Goal: Task Accomplishment & Management: Manage account settings

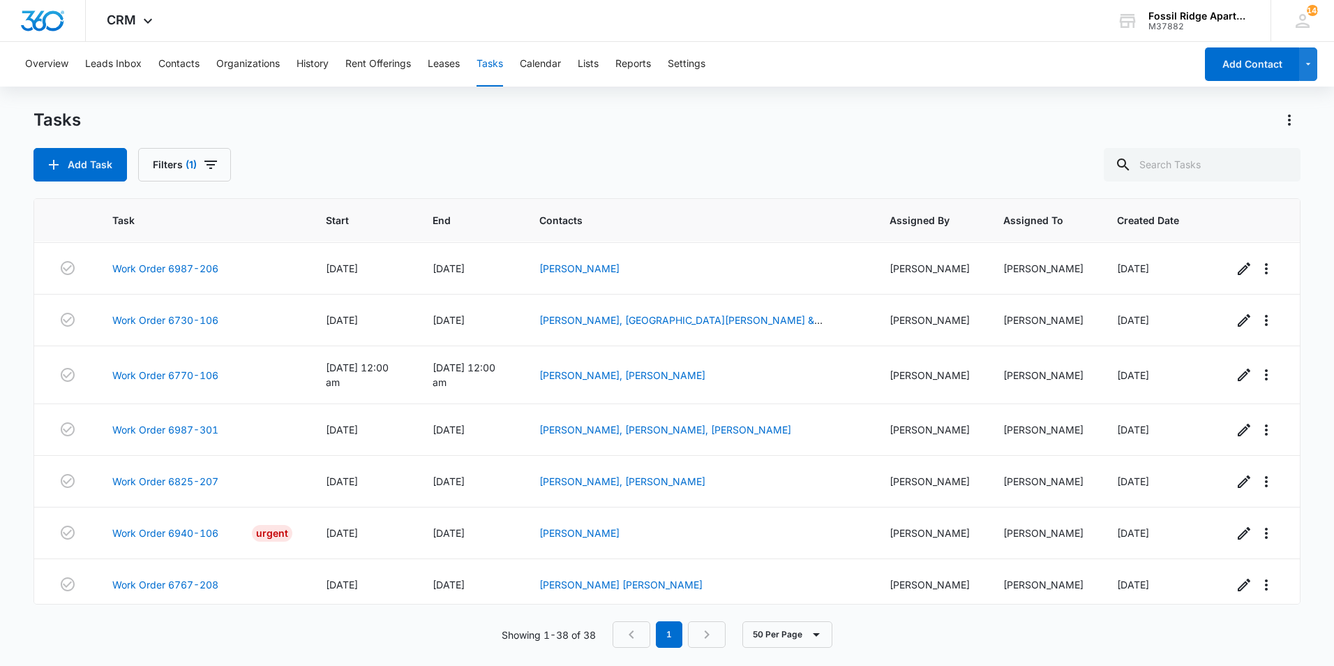
scroll to position [1535, 0]
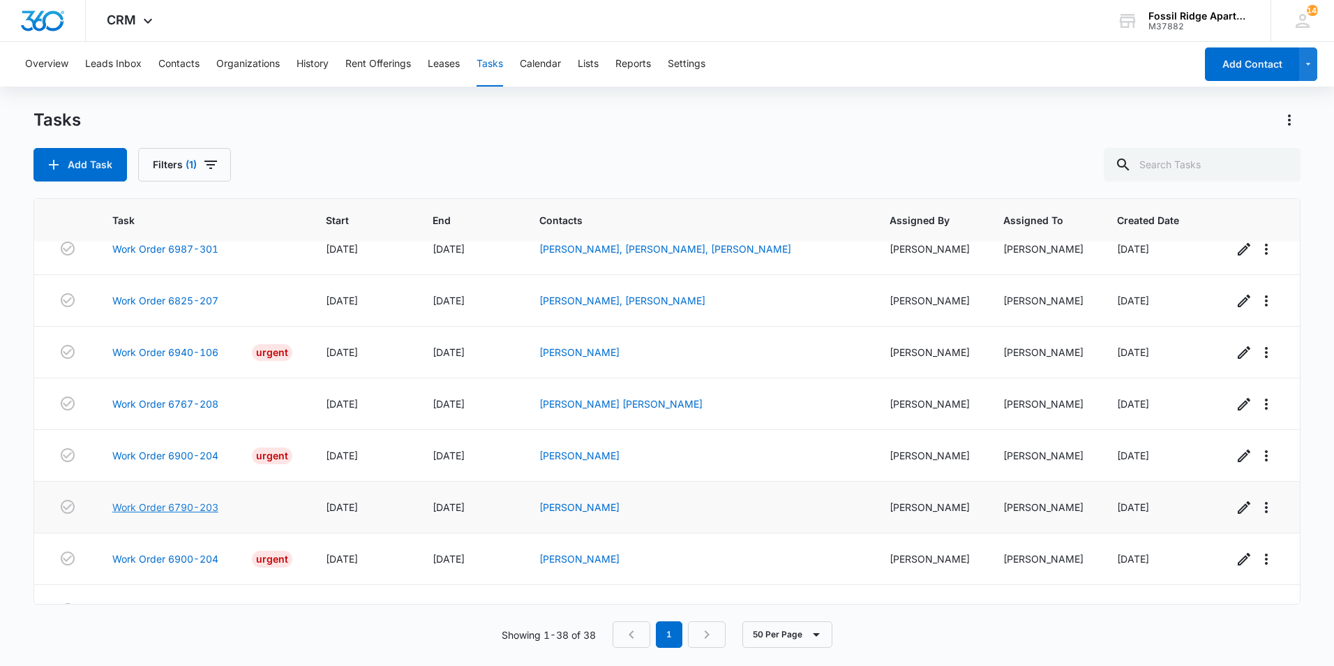
click at [180, 514] on link "Work Order 6790-203" at bounding box center [165, 507] width 106 height 15
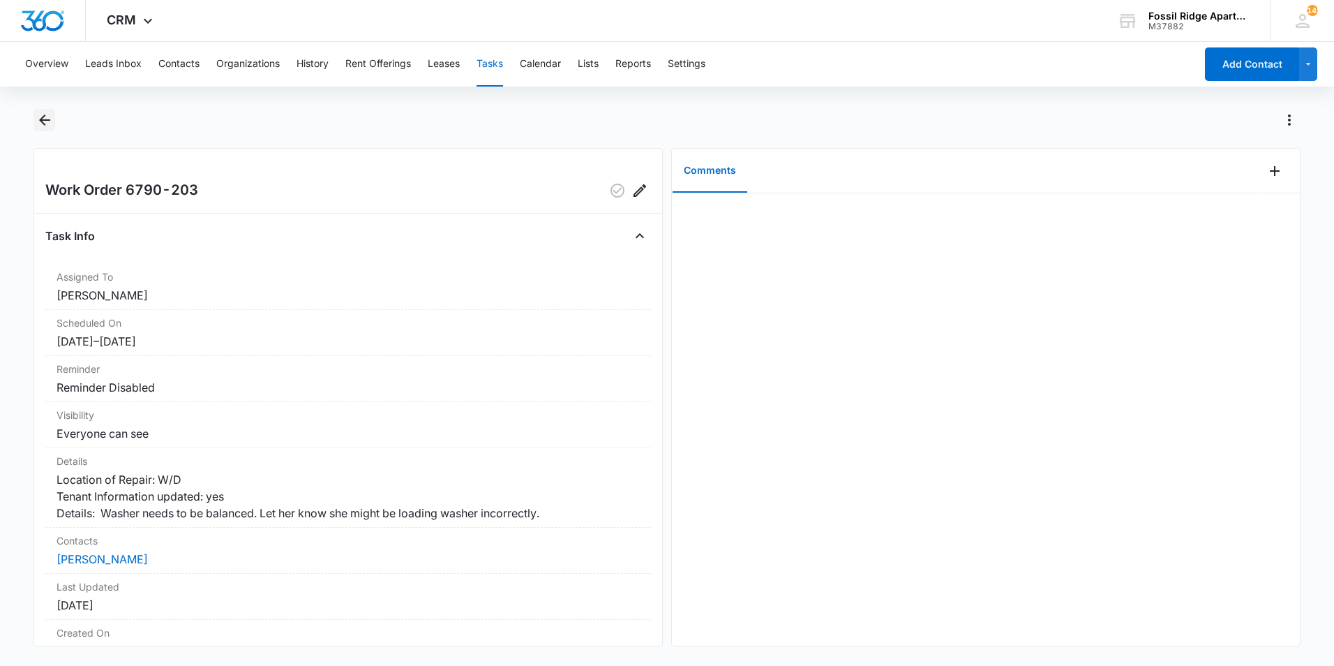
click at [53, 123] on button "Back" at bounding box center [44, 120] width 22 height 22
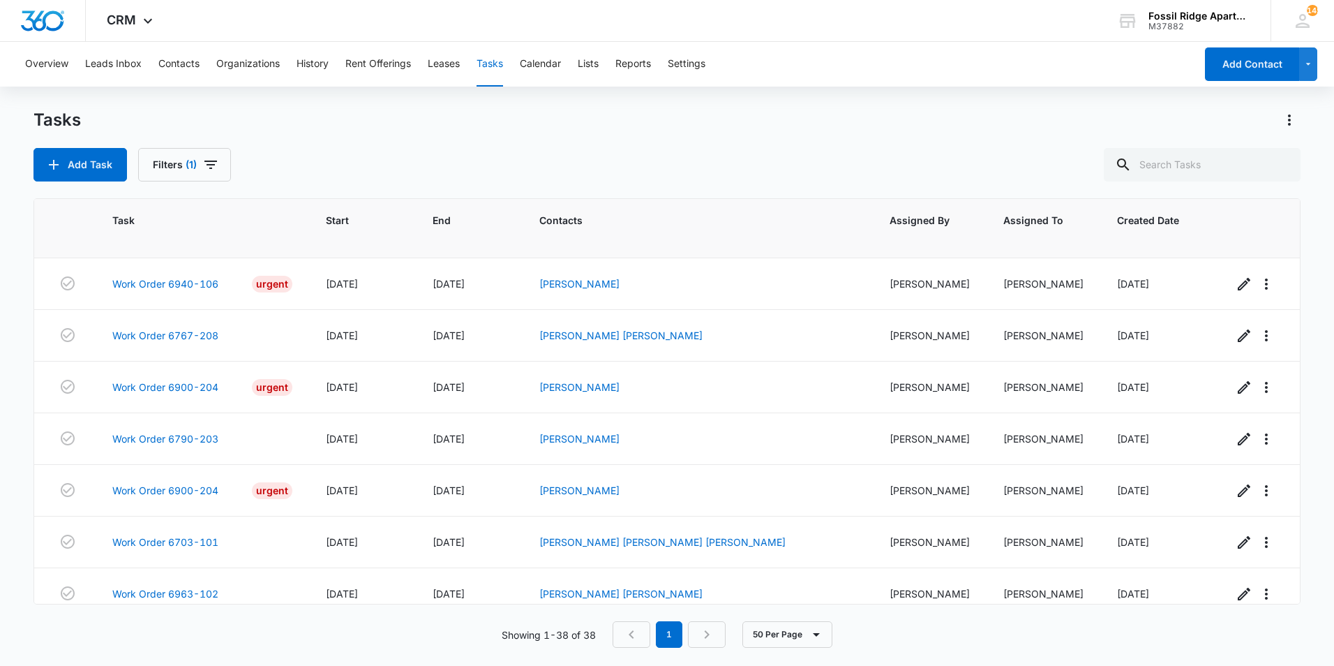
scroll to position [1681, 0]
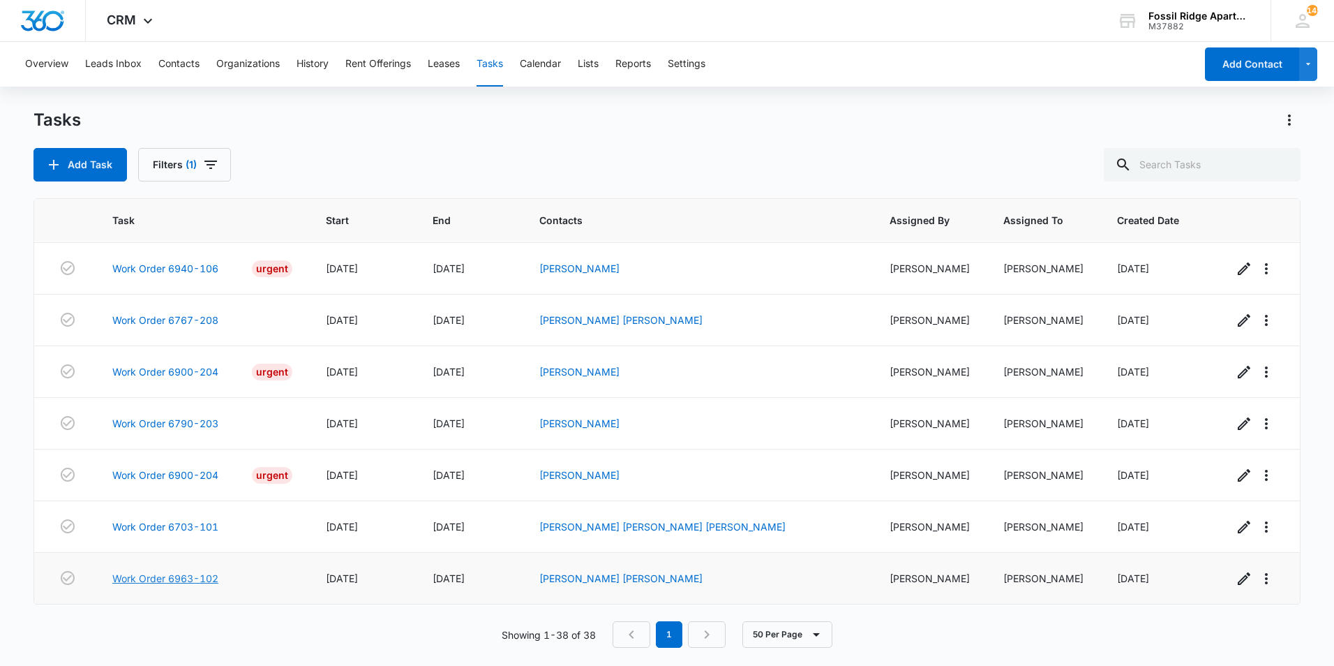
click at [207, 574] on link "Work Order 6963-102" at bounding box center [165, 578] width 106 height 15
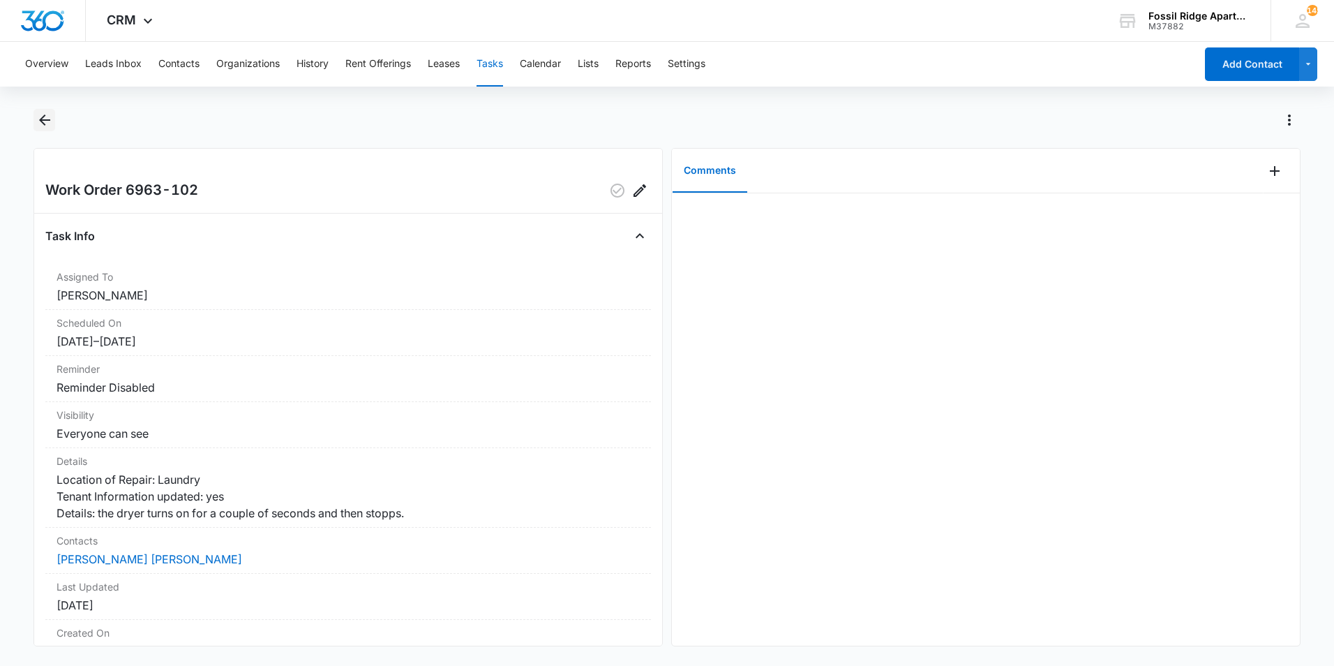
click at [47, 118] on icon "Back" at bounding box center [44, 120] width 17 height 17
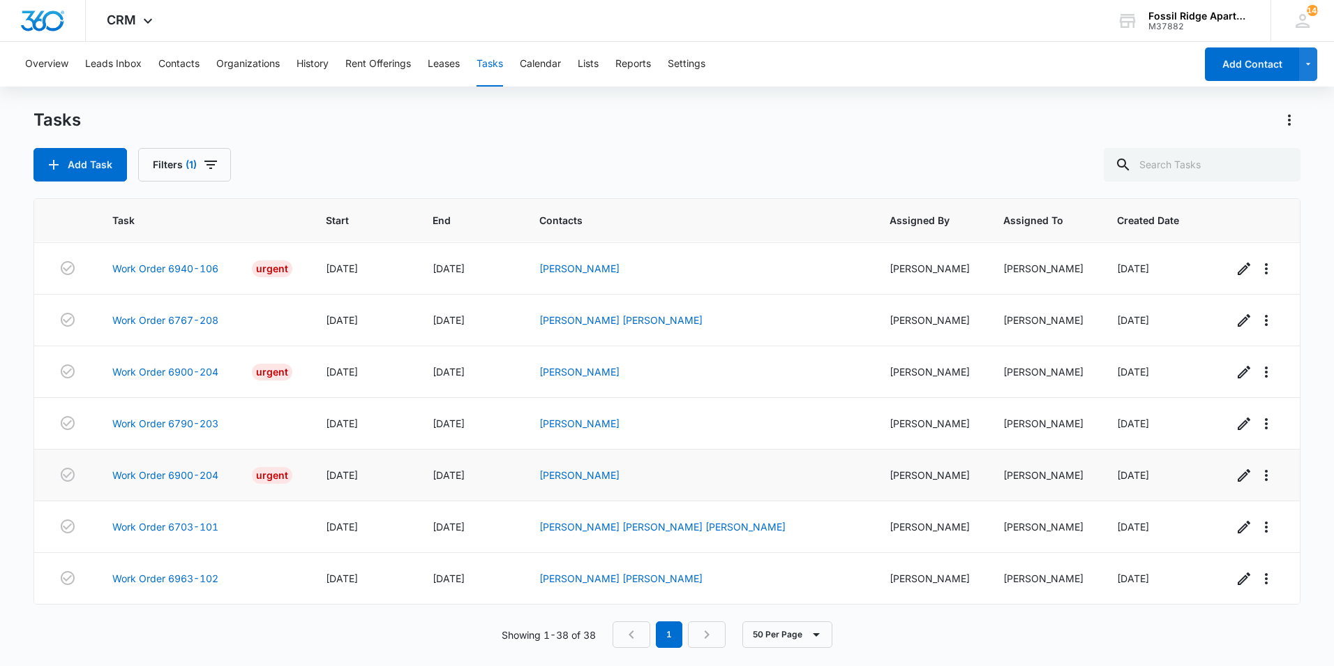
scroll to position [1681, 0]
click at [218, 519] on link "Work Order 6703-101" at bounding box center [165, 526] width 106 height 15
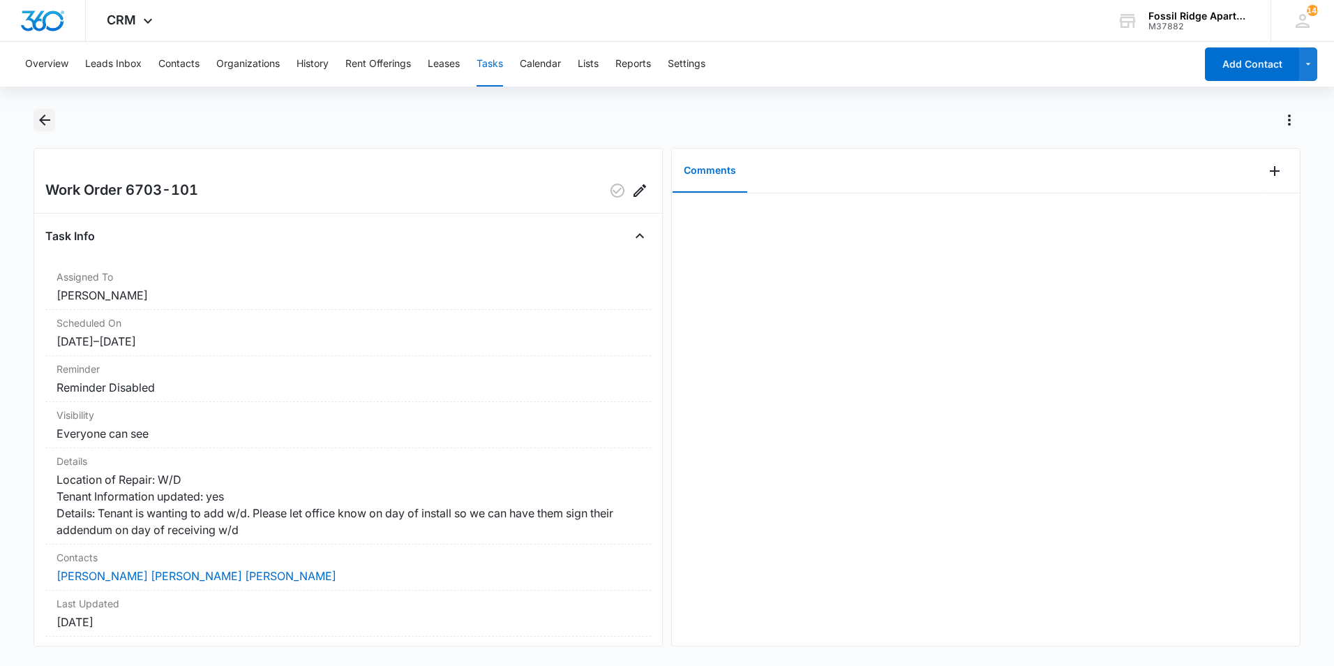
drag, startPoint x: 43, startPoint y: 124, endPoint x: 38, endPoint y: 118, distance: 8.0
click at [40, 122] on icon "Back" at bounding box center [44, 120] width 17 height 17
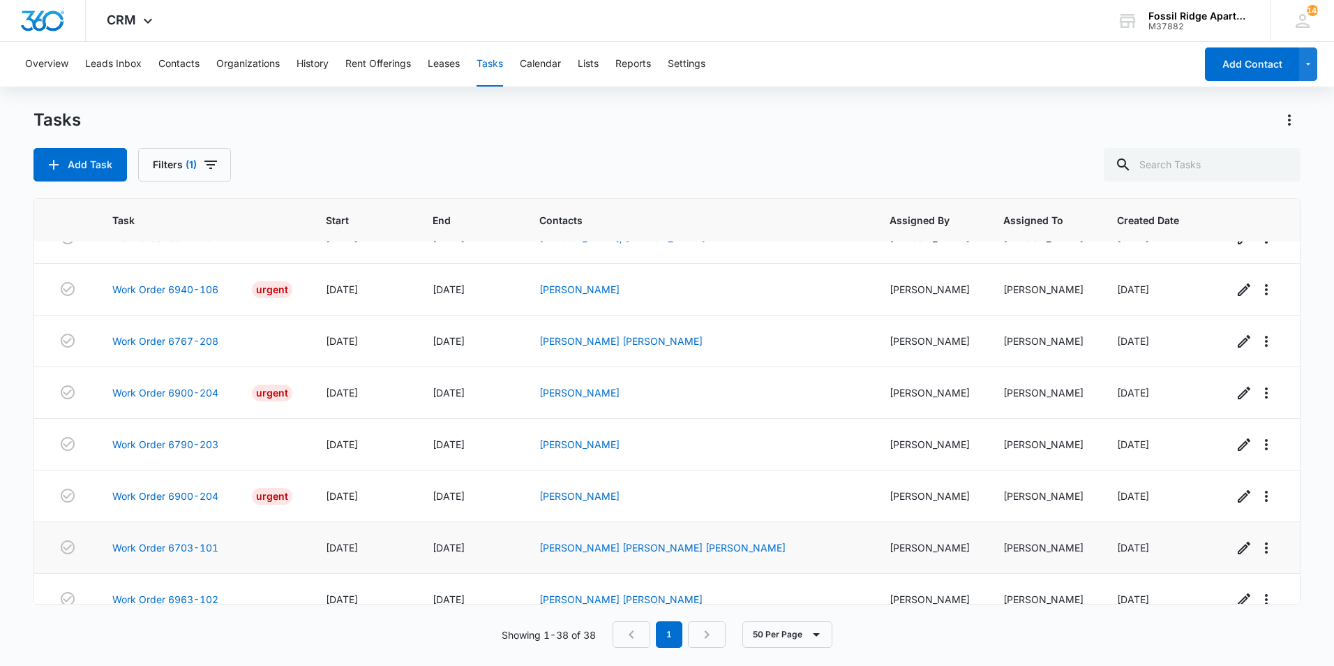
scroll to position [1681, 0]
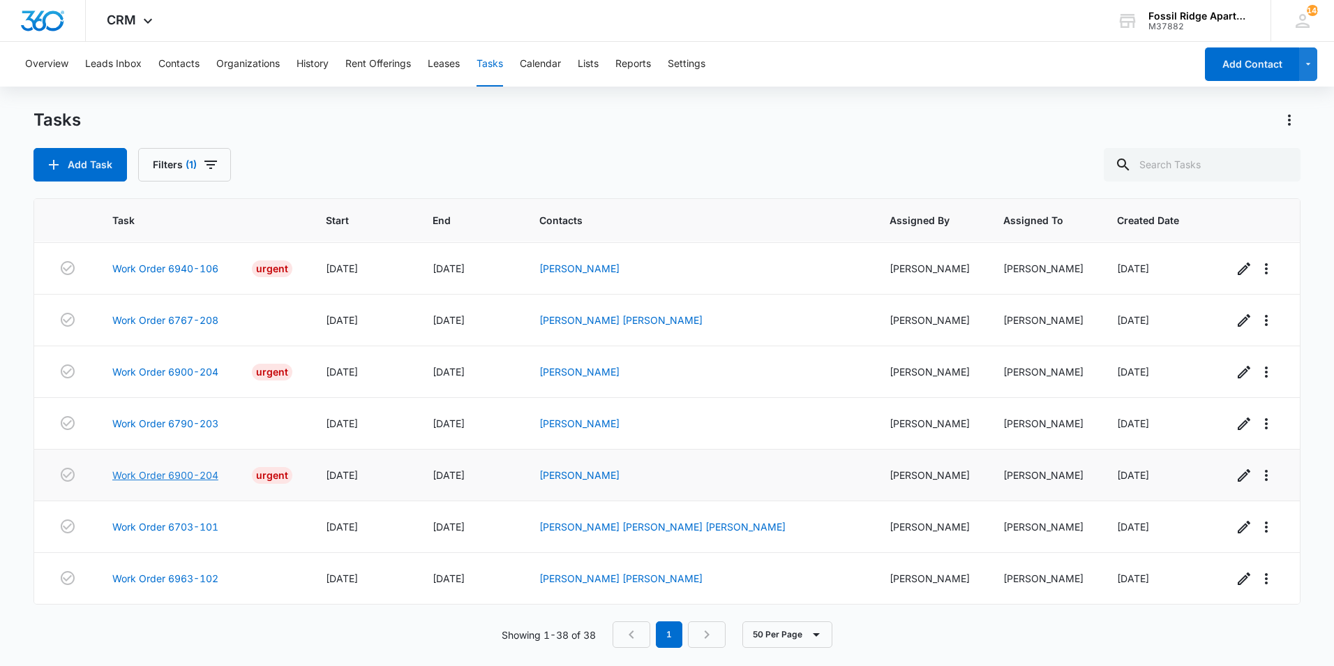
click at [195, 467] on link "Work Order 6900-204" at bounding box center [165, 474] width 106 height 15
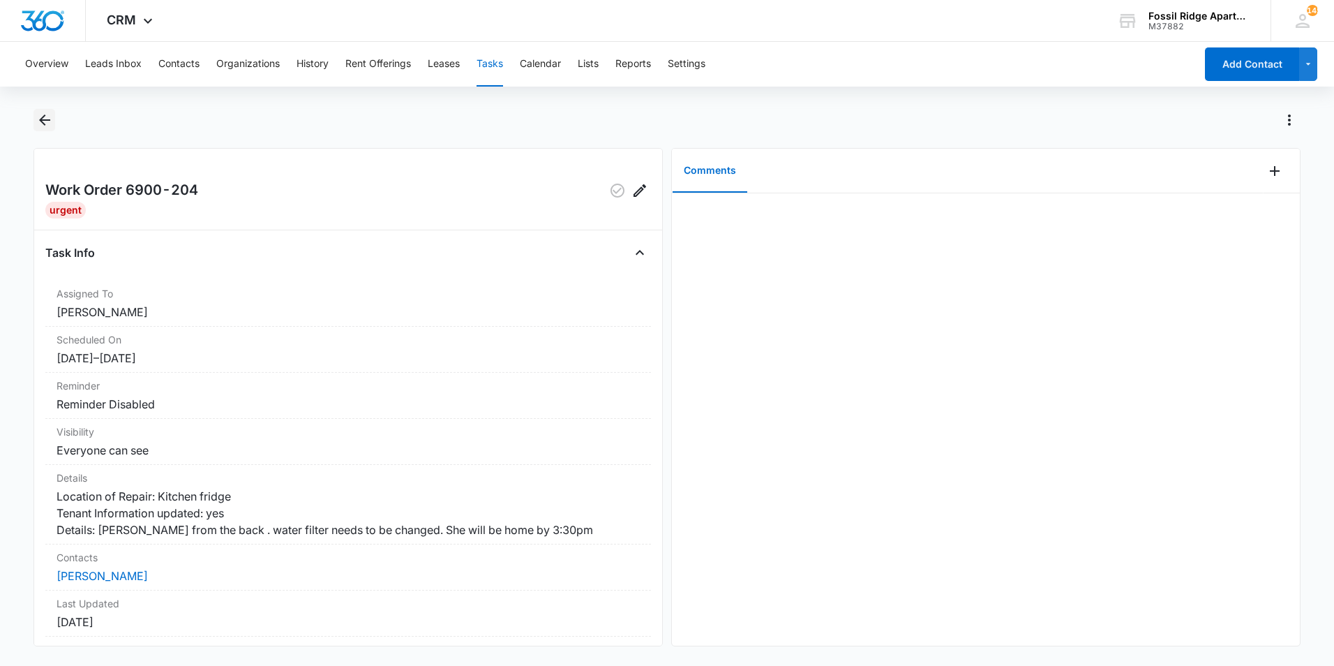
click at [45, 111] on button "Back" at bounding box center [44, 120] width 22 height 22
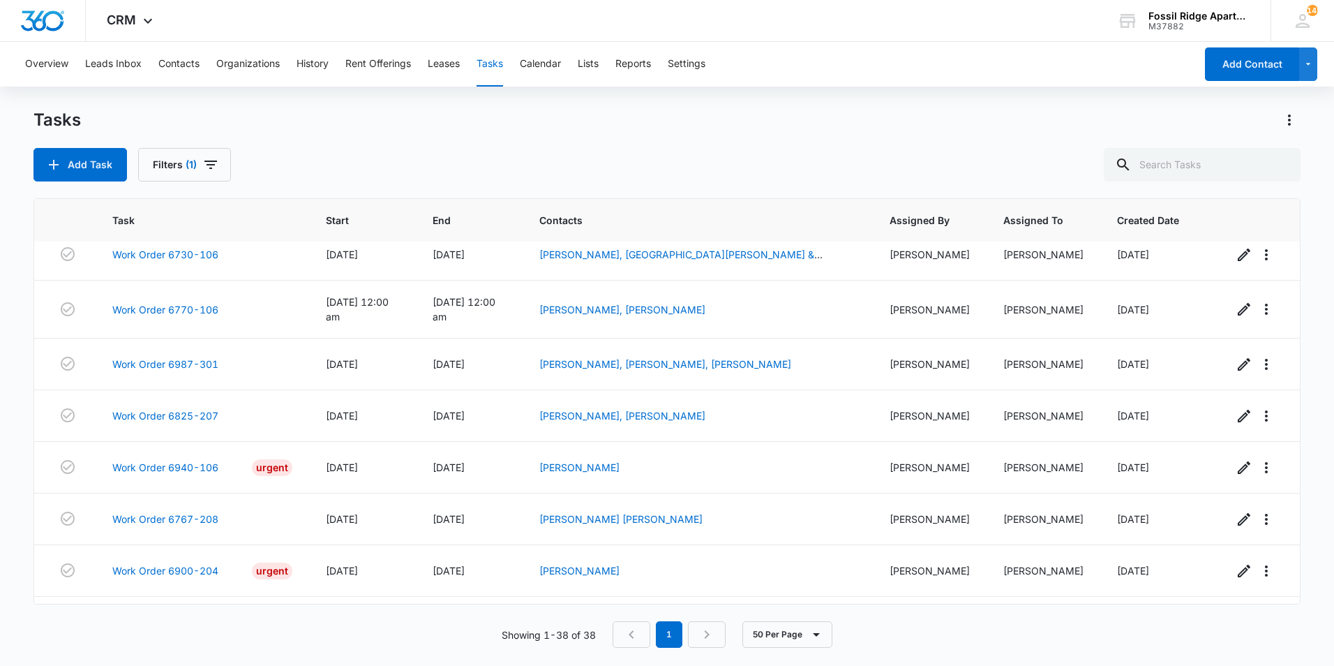
scroll to position [1681, 0]
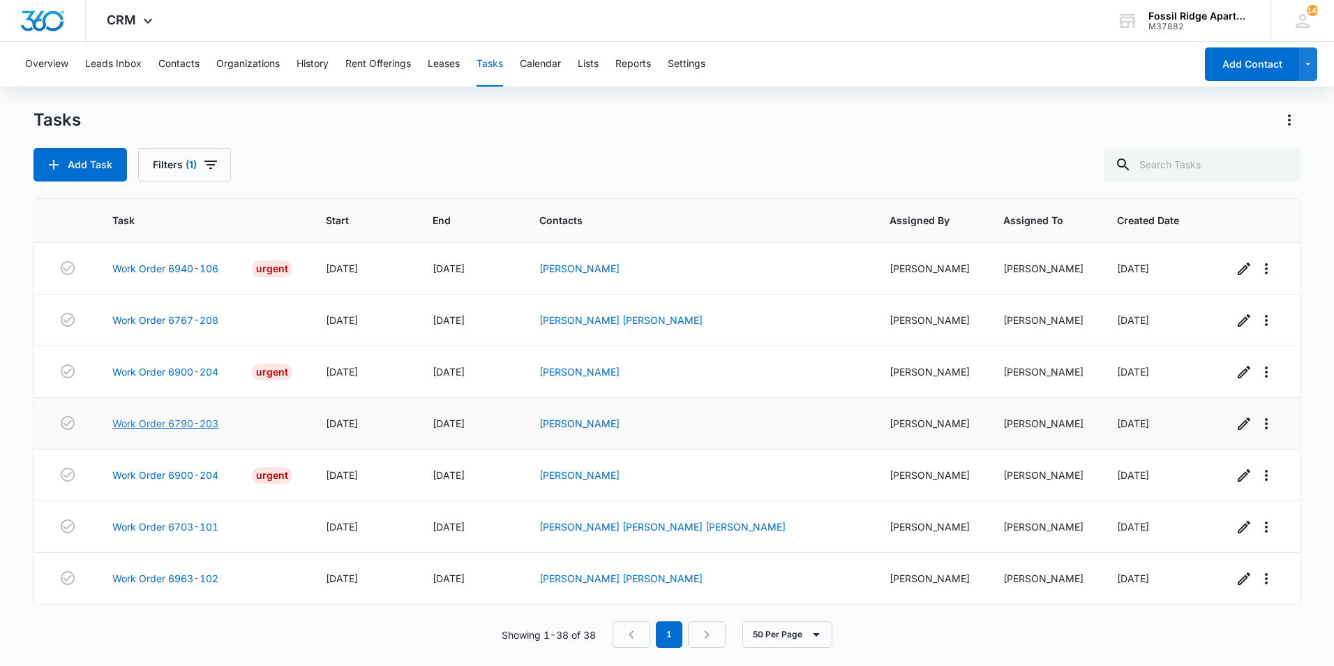
click at [195, 416] on link "Work Order 6790-203" at bounding box center [165, 423] width 106 height 15
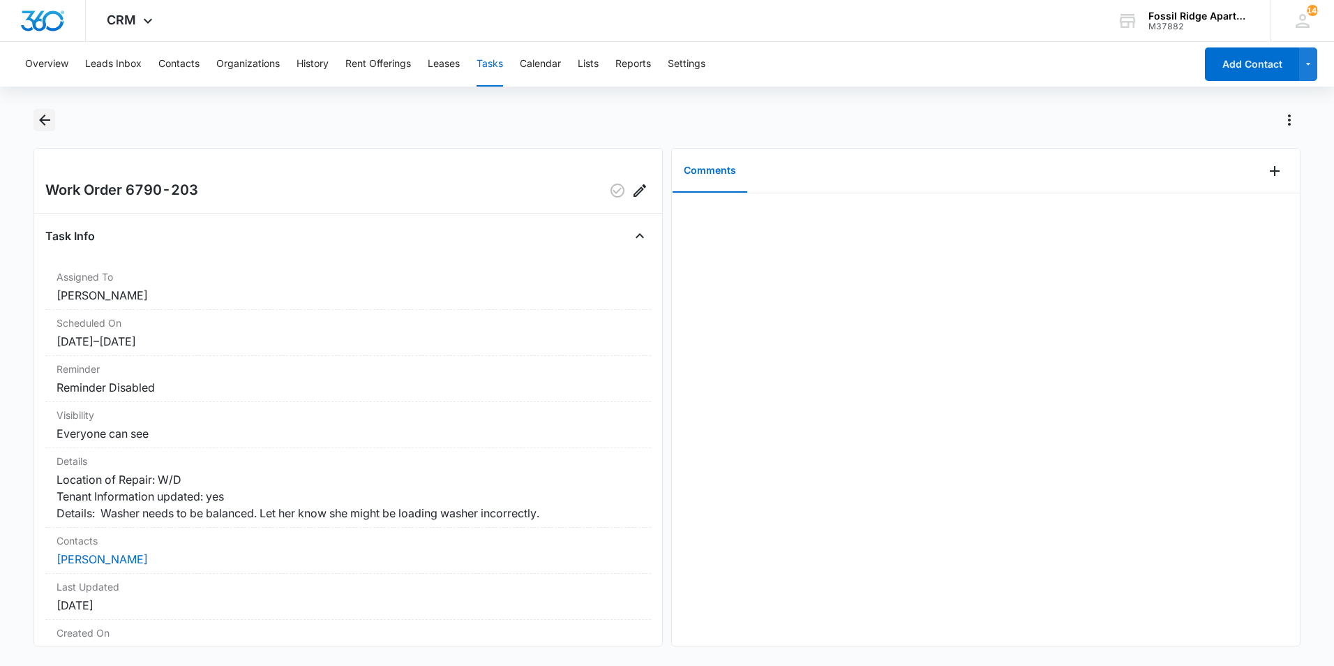
click at [48, 114] on icon "Back" at bounding box center [44, 120] width 17 height 17
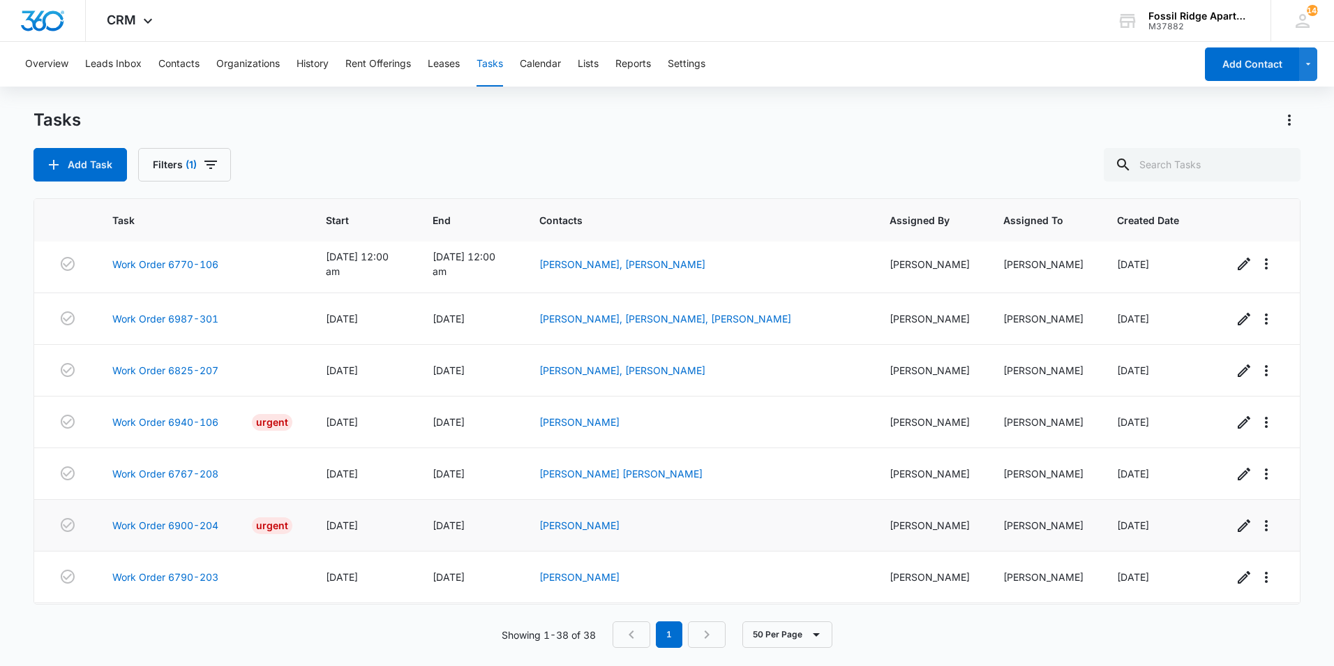
scroll to position [1681, 0]
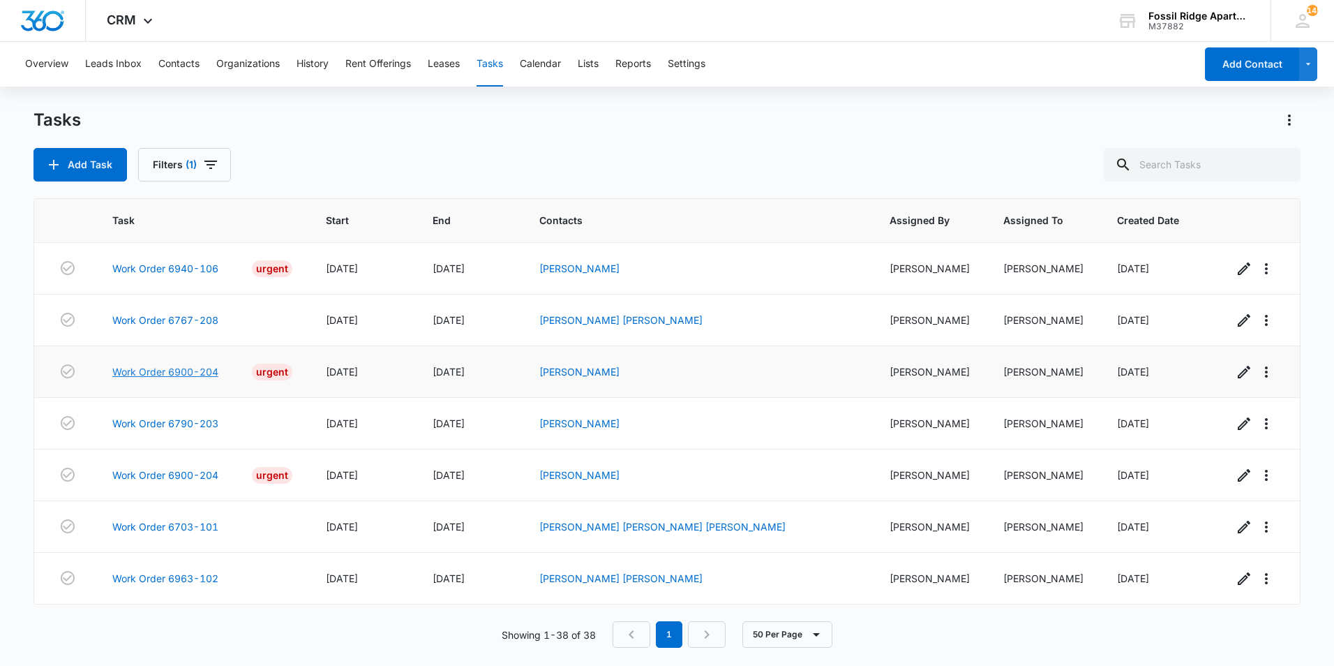
click at [181, 364] on link "Work Order 6900-204" at bounding box center [165, 371] width 106 height 15
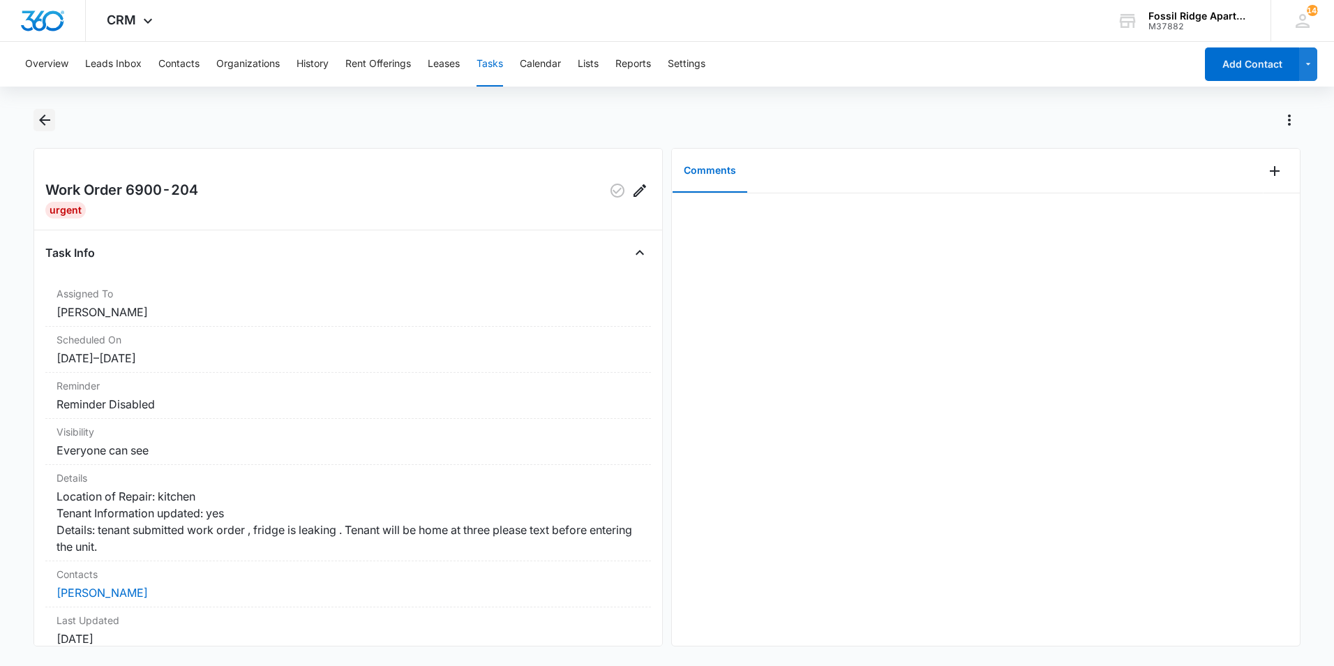
click at [50, 124] on icon "Back" at bounding box center [44, 120] width 17 height 17
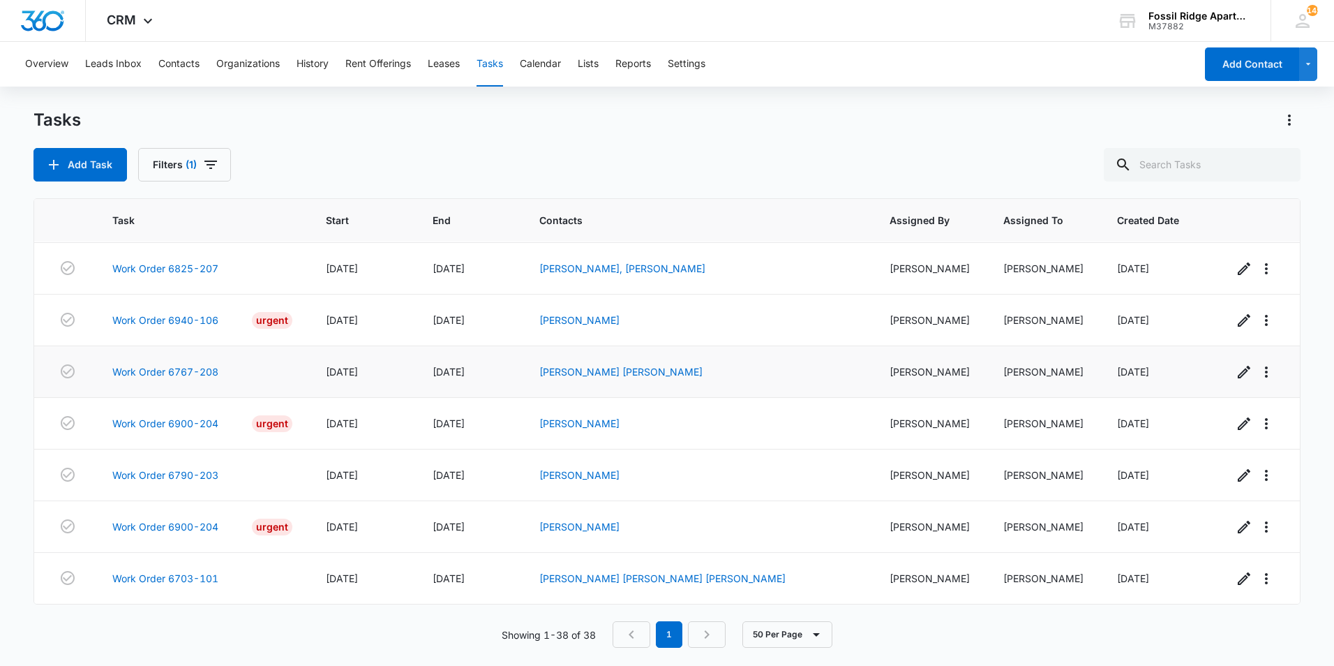
scroll to position [1542, 0]
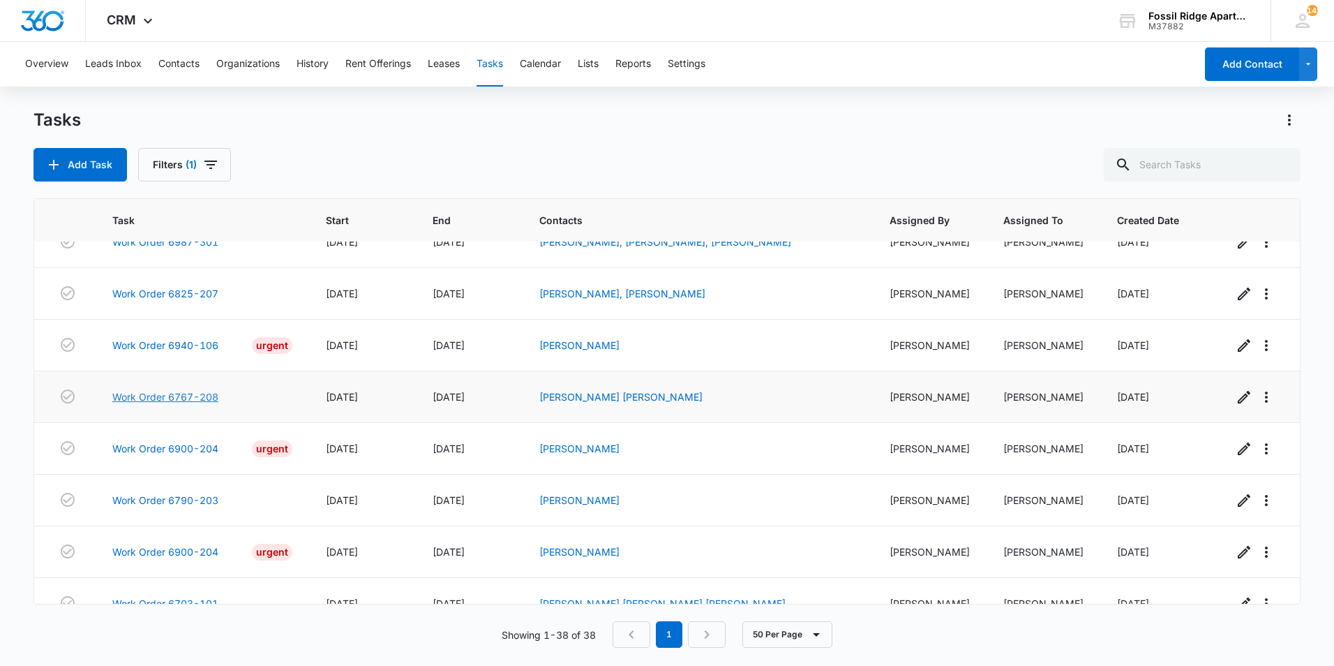
click at [186, 404] on link "Work Order 6767-208" at bounding box center [165, 396] width 106 height 15
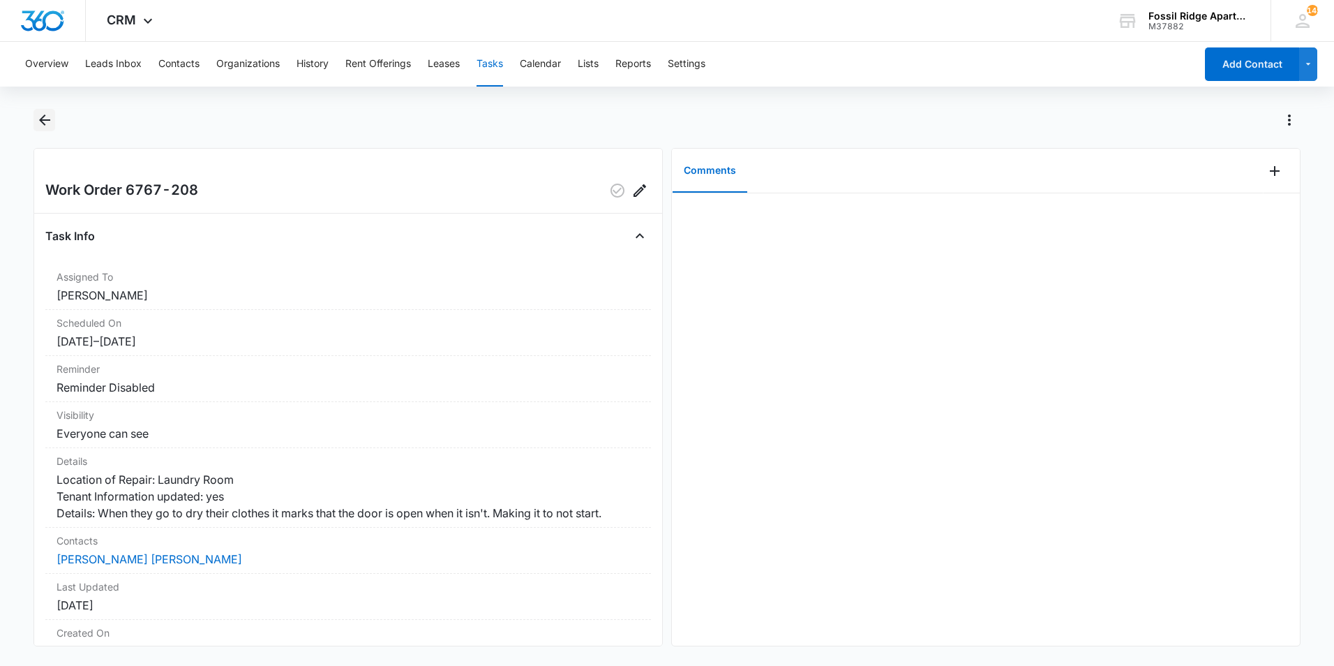
click at [40, 121] on icon "Back" at bounding box center [44, 119] width 11 height 11
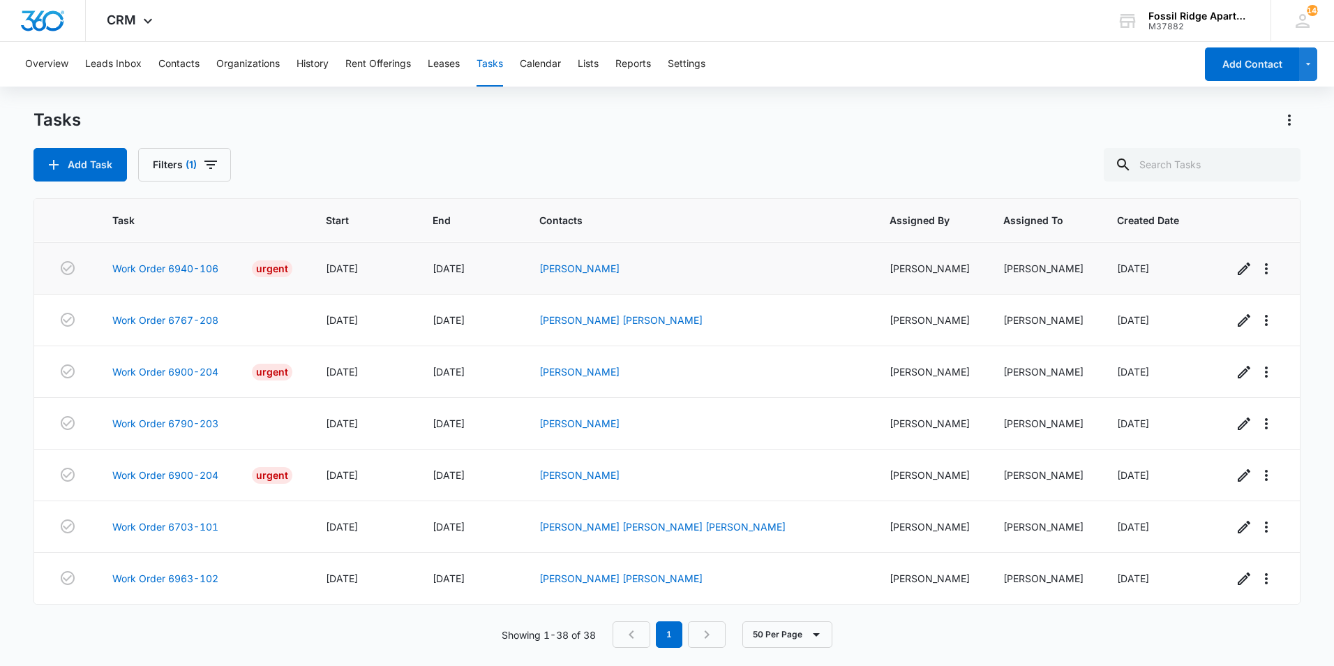
scroll to position [1612, 0]
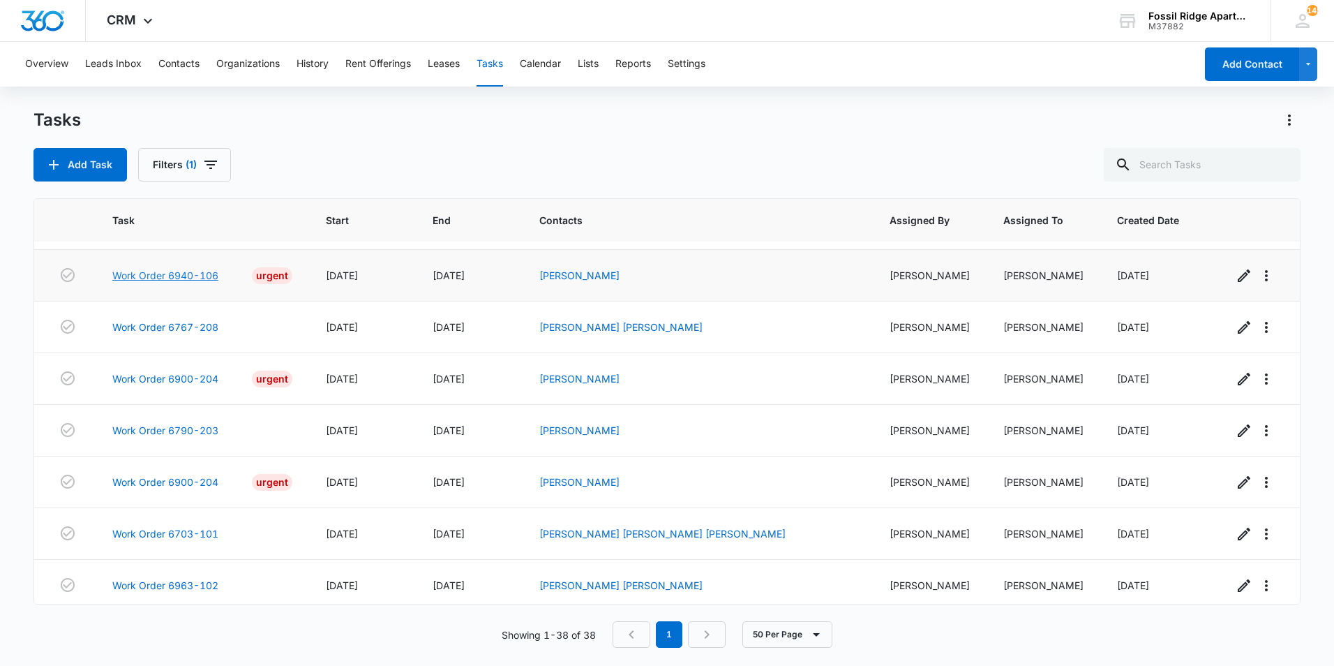
click at [197, 283] on link "Work Order 6940-106" at bounding box center [165, 275] width 106 height 15
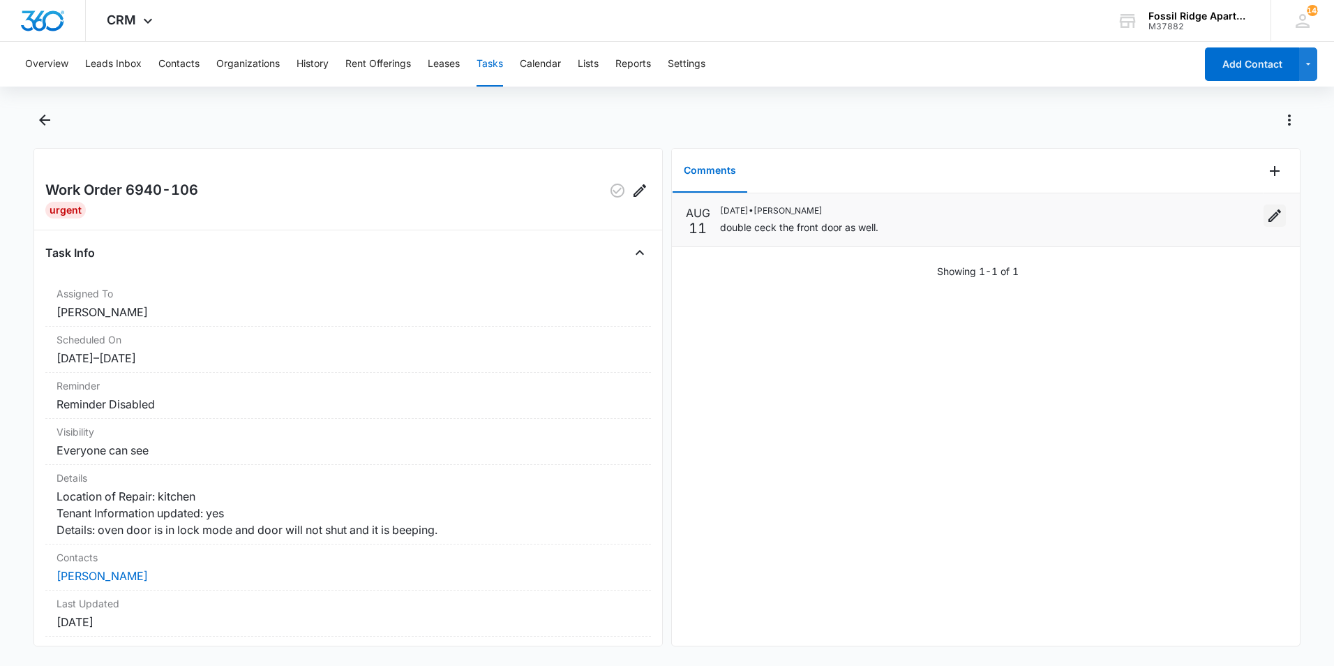
click at [1266, 214] on icon "Edit" at bounding box center [1274, 215] width 17 height 17
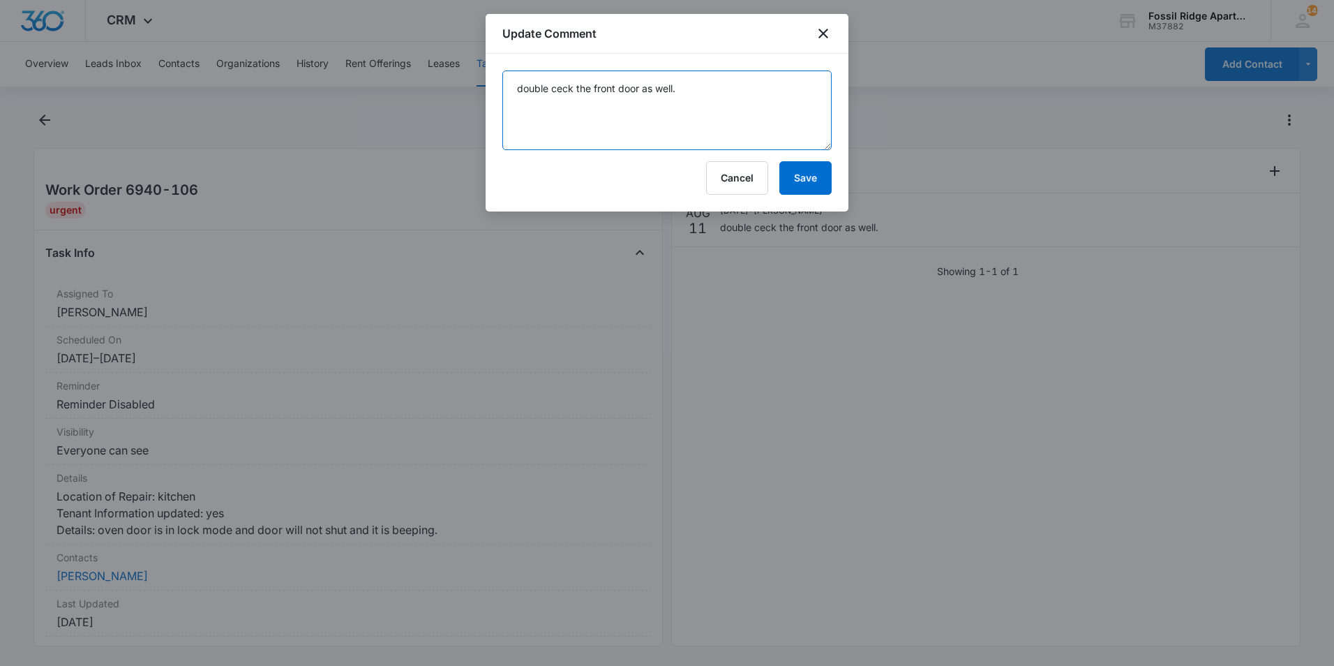
click at [558, 88] on textarea "double ceck the front door as well." at bounding box center [666, 110] width 329 height 80
type textarea "double check the front door as well."
click at [808, 173] on button "Save" at bounding box center [805, 177] width 52 height 33
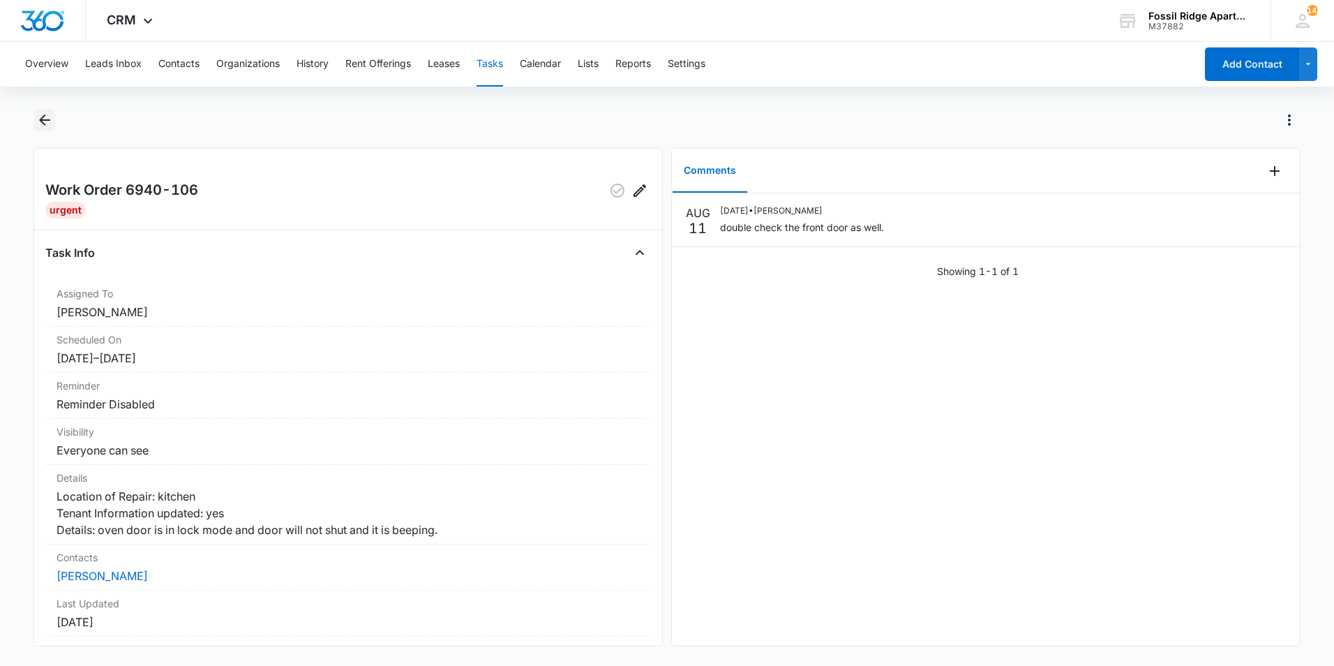
click at [50, 123] on icon "Back" at bounding box center [44, 120] width 17 height 17
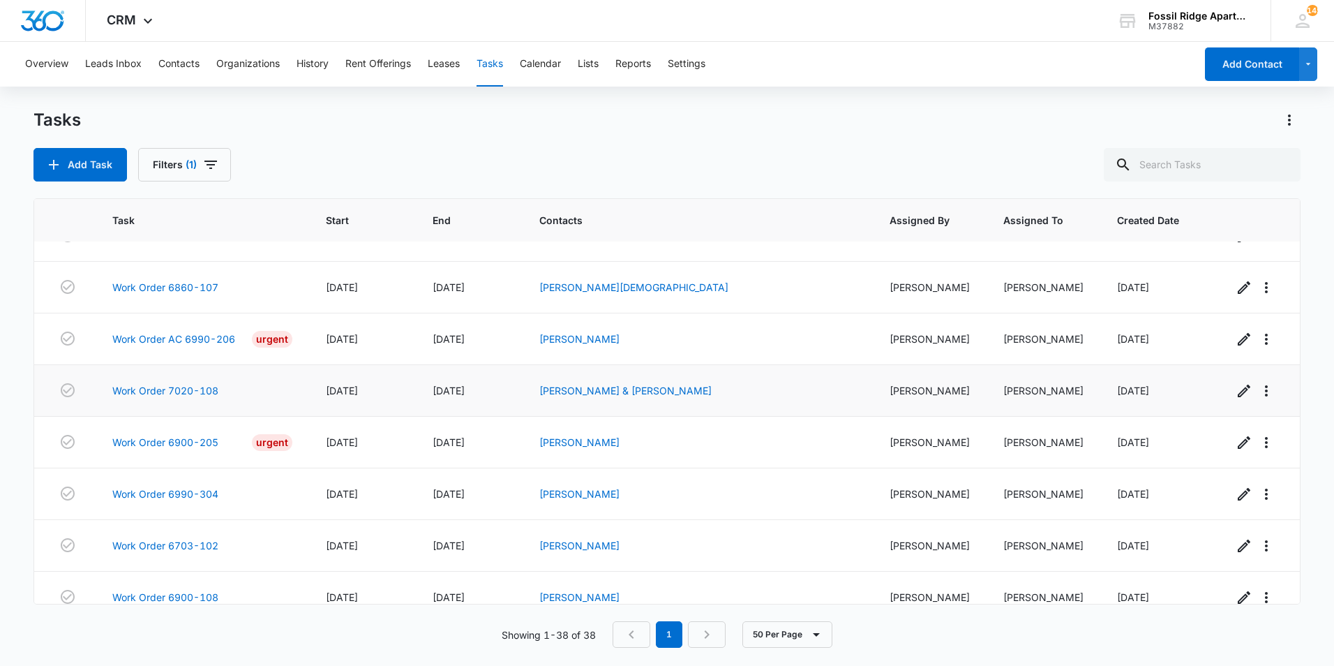
scroll to position [844, 0]
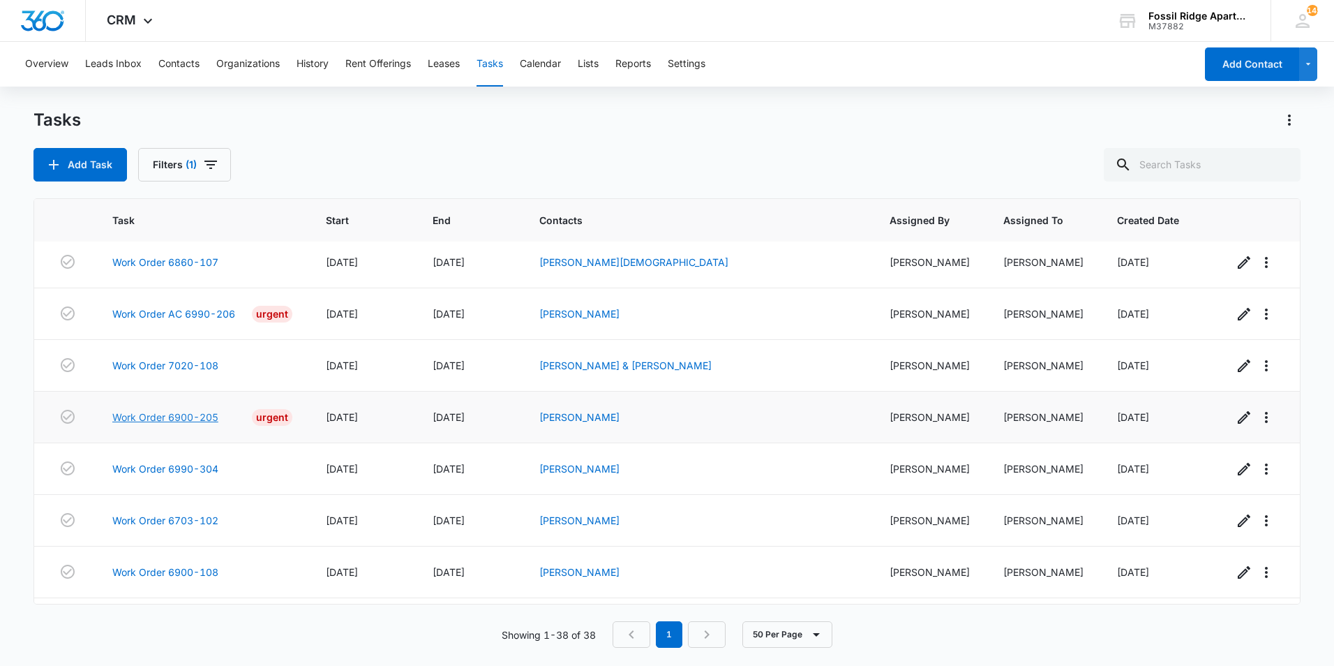
click at [198, 424] on link "Work Order 6900-205" at bounding box center [165, 417] width 106 height 15
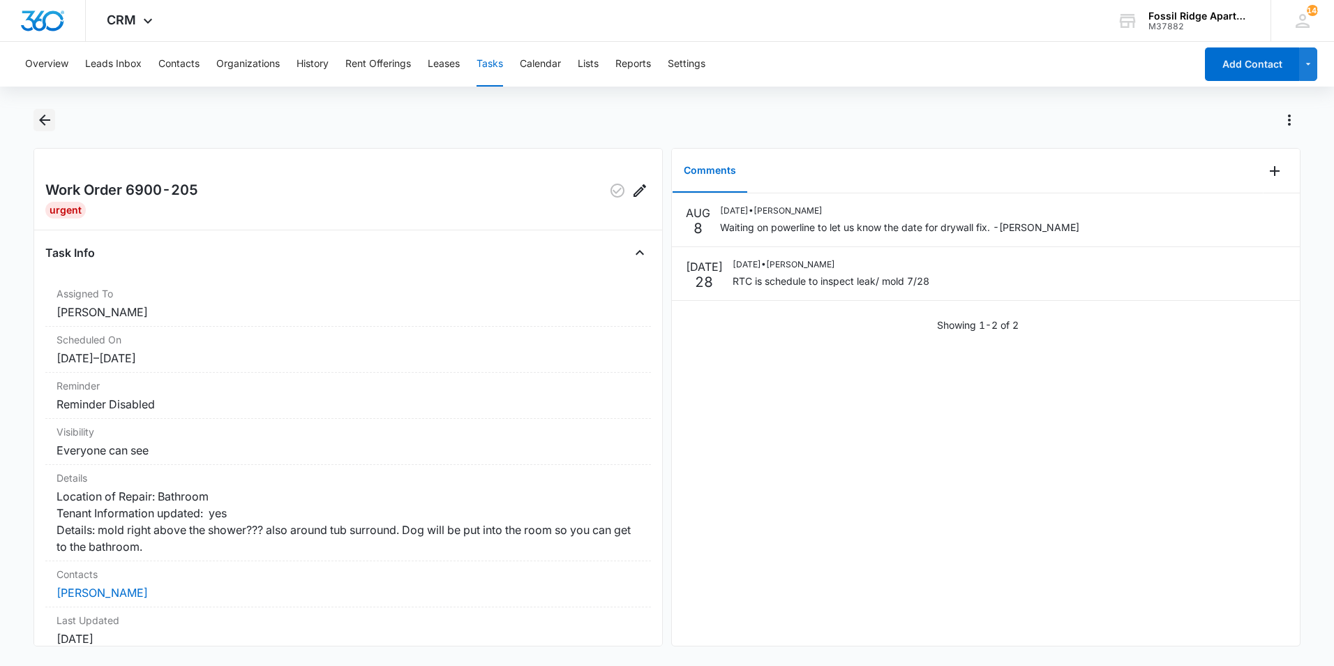
click at [40, 126] on icon "Back" at bounding box center [44, 120] width 17 height 17
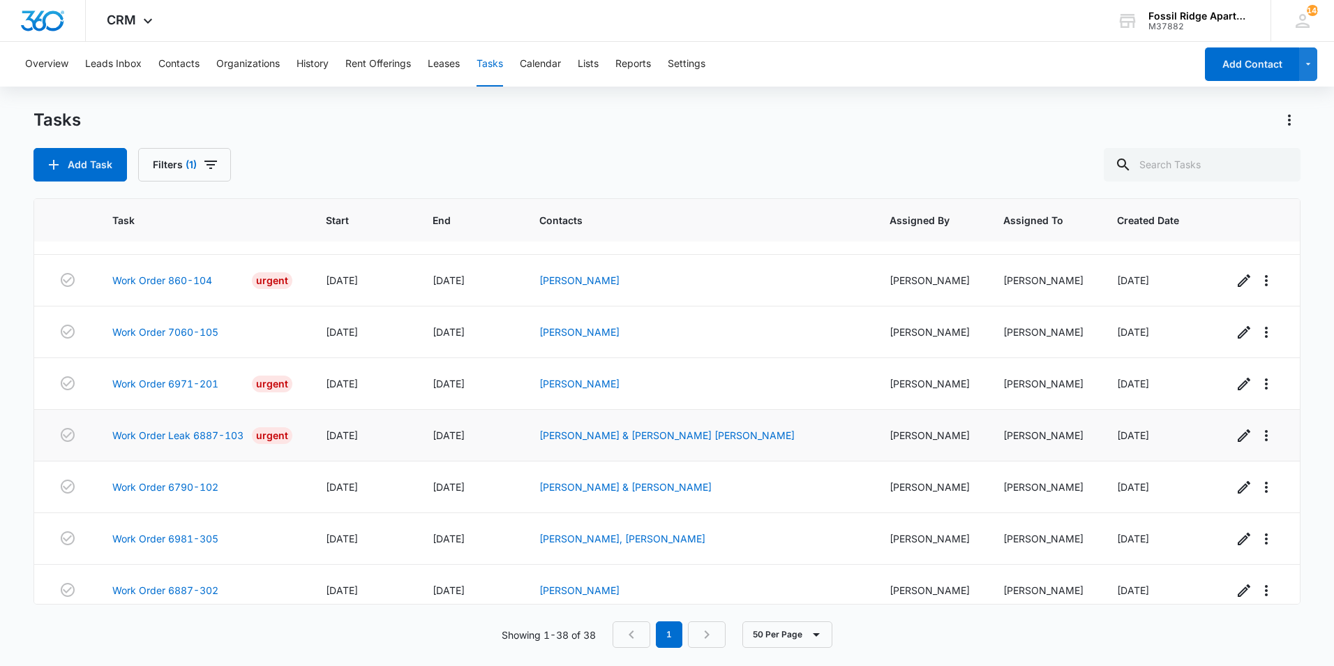
scroll to position [349, 0]
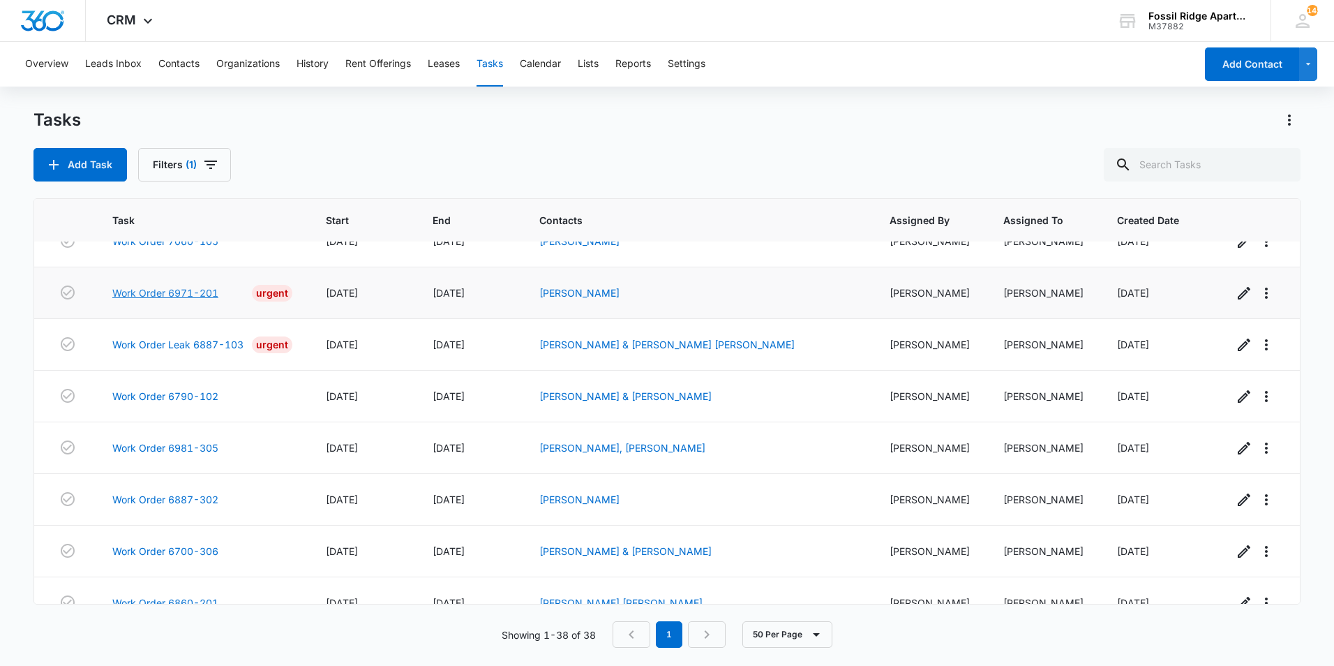
click at [189, 300] on link "Work Order 6971-201" at bounding box center [165, 292] width 106 height 15
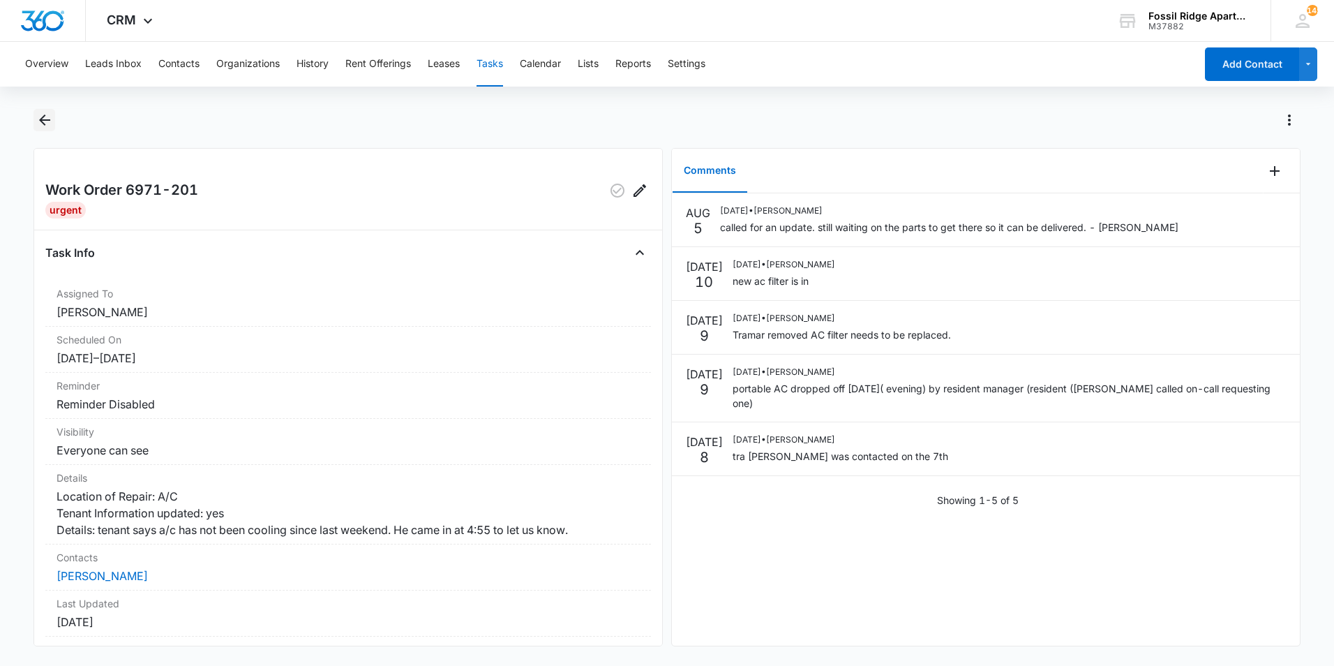
click at [50, 121] on icon "Back" at bounding box center [44, 119] width 11 height 11
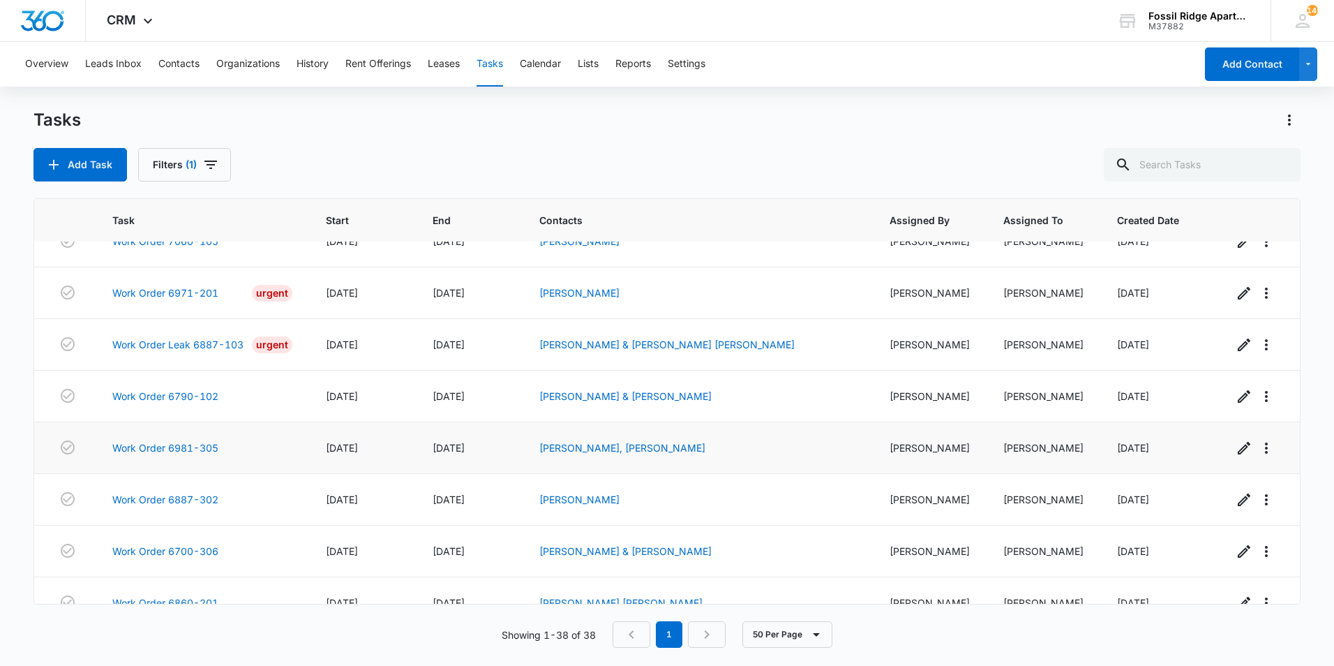
scroll to position [419, 0]
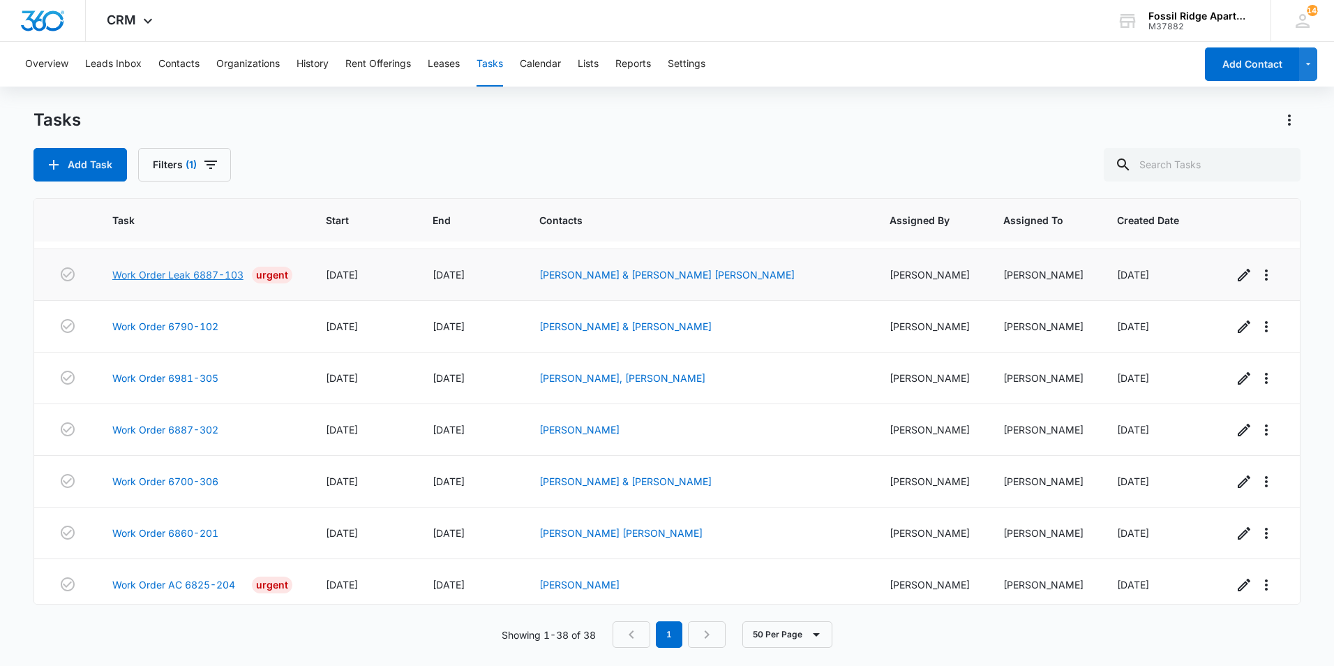
click at [216, 280] on link "Work Order Leak 6887-103" at bounding box center [177, 274] width 131 height 15
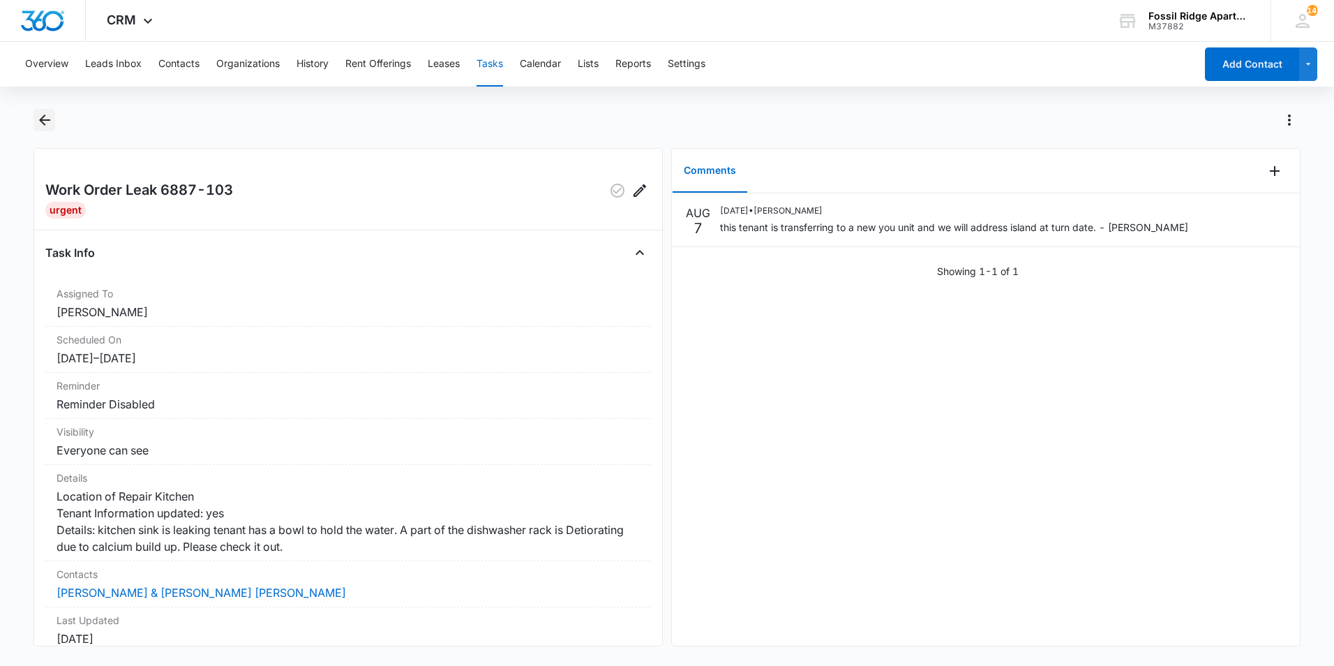
click at [51, 123] on icon "Back" at bounding box center [44, 120] width 17 height 17
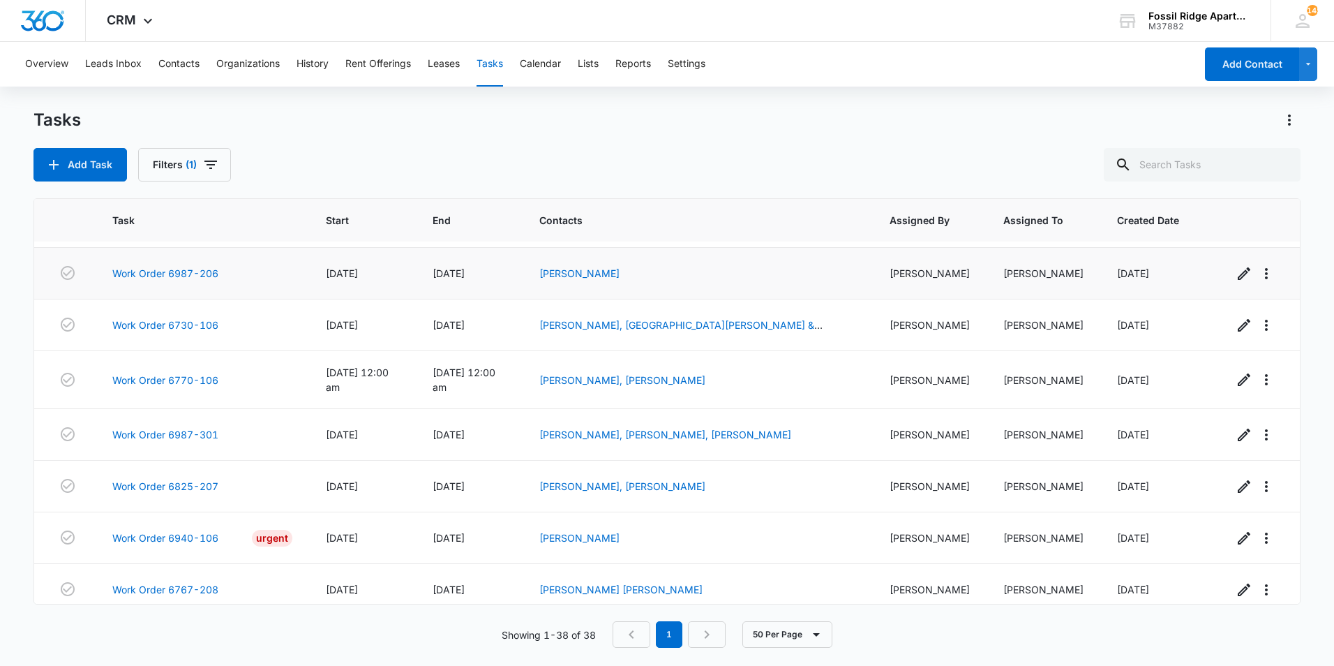
scroll to position [1333, 0]
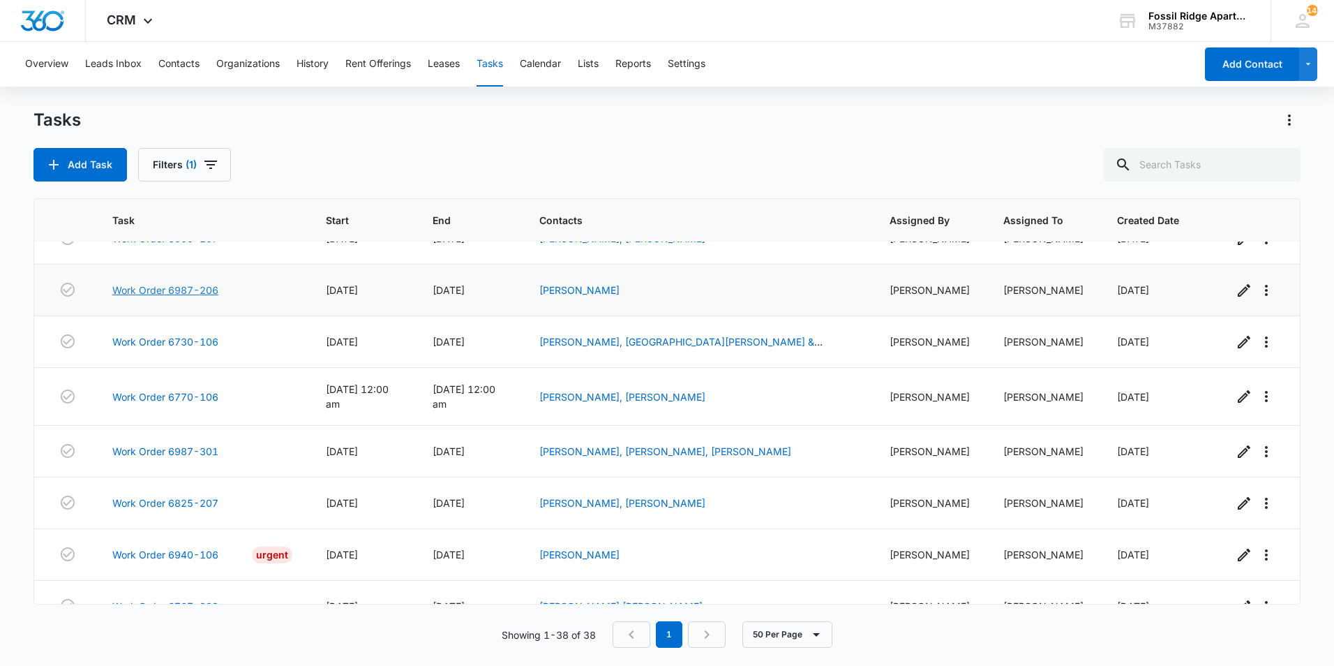
click at [191, 297] on link "Work Order 6987-206" at bounding box center [165, 290] width 106 height 15
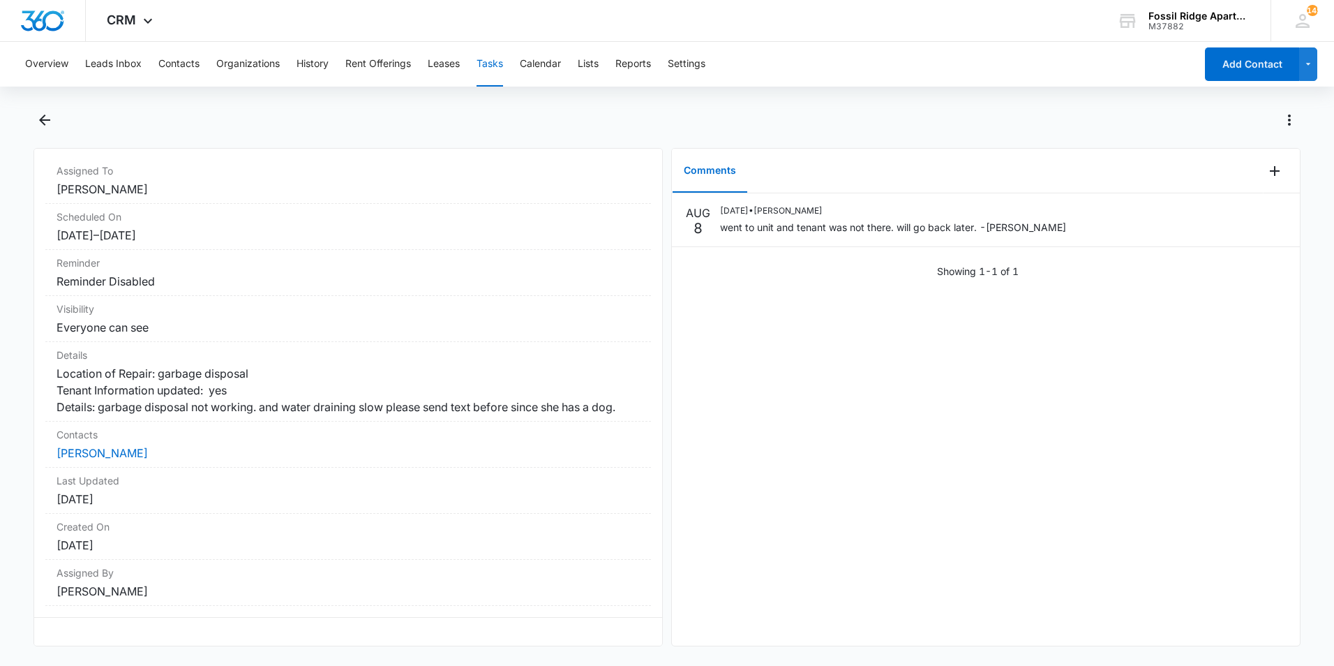
scroll to position [133, 0]
click at [42, 119] on icon "Back" at bounding box center [44, 119] width 11 height 11
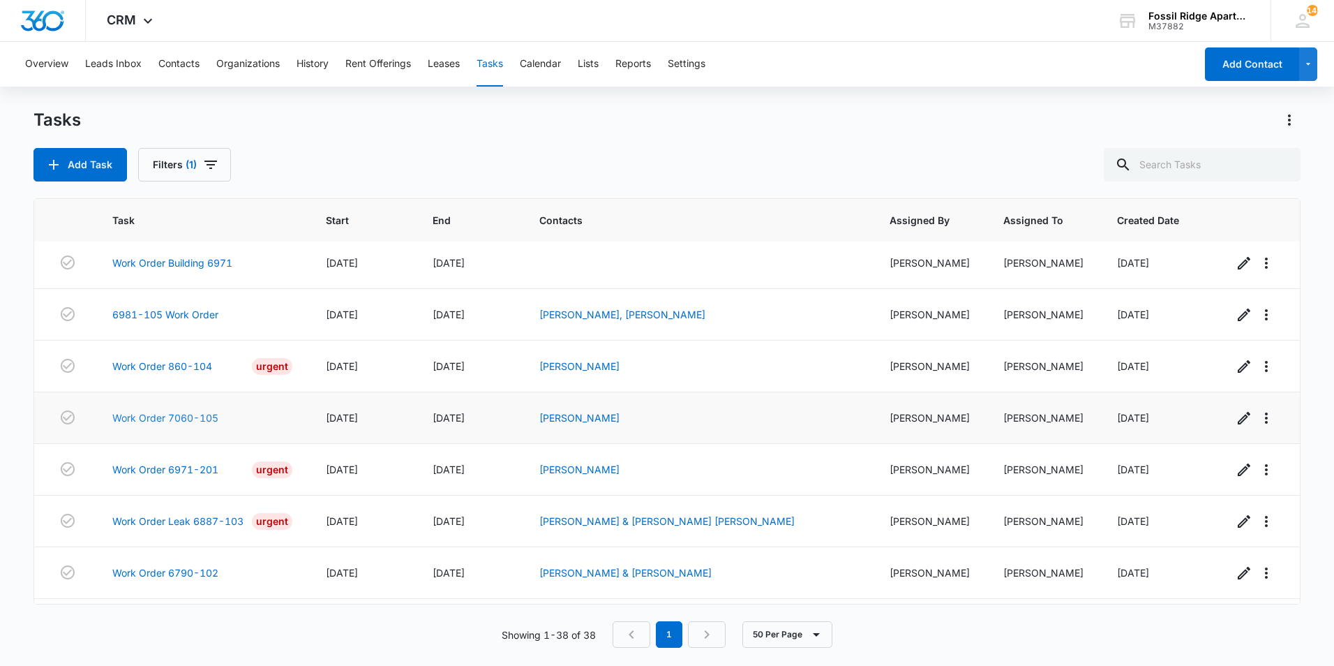
scroll to position [209, 0]
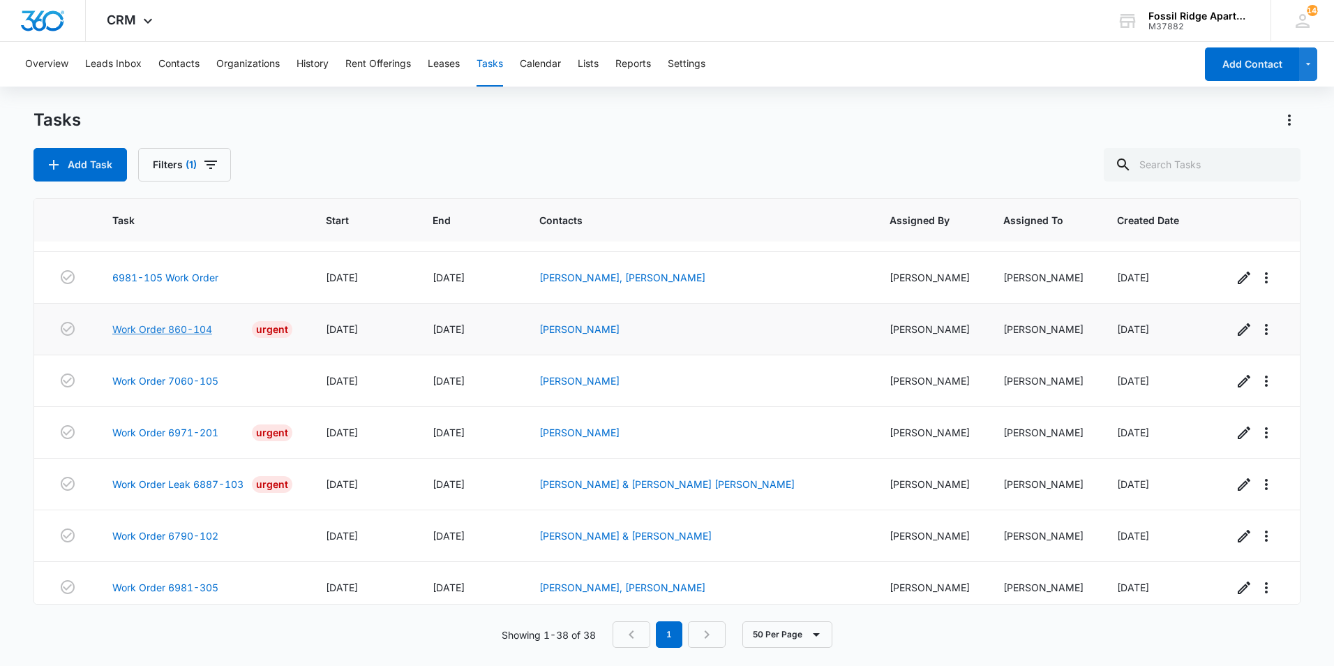
click at [130, 336] on link "Work Order 860-104" at bounding box center [162, 329] width 100 height 15
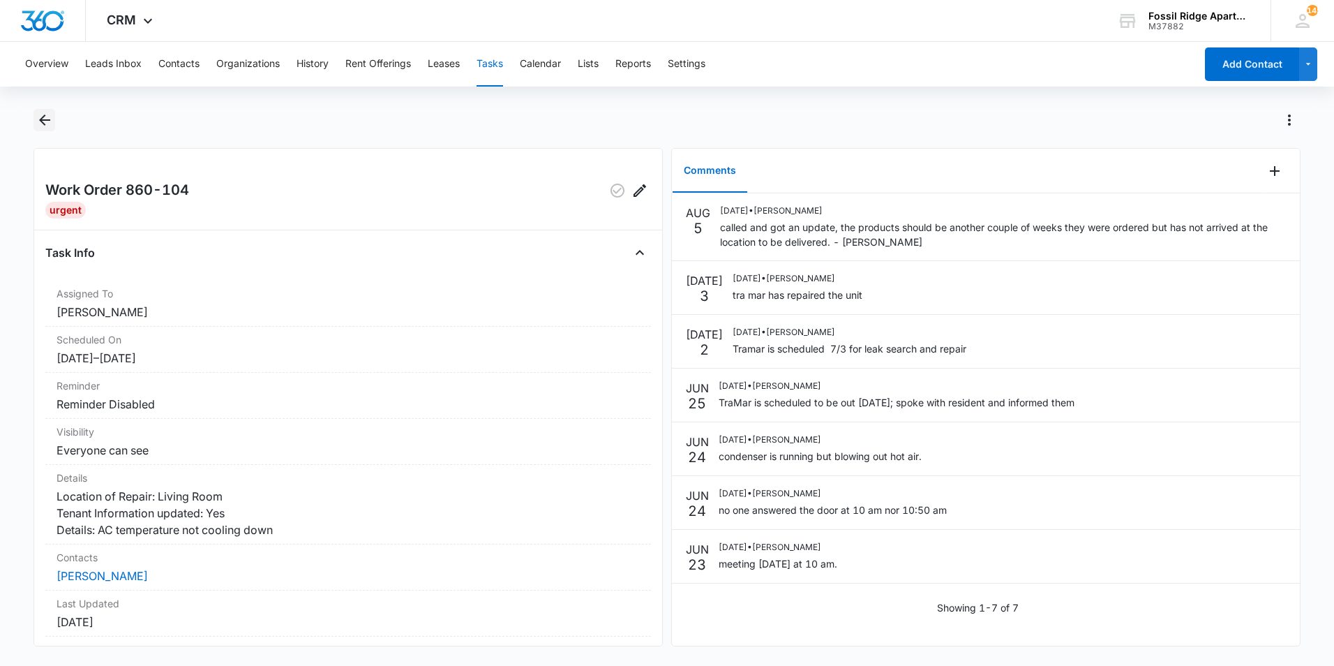
click at [50, 117] on icon "Back" at bounding box center [44, 120] width 17 height 17
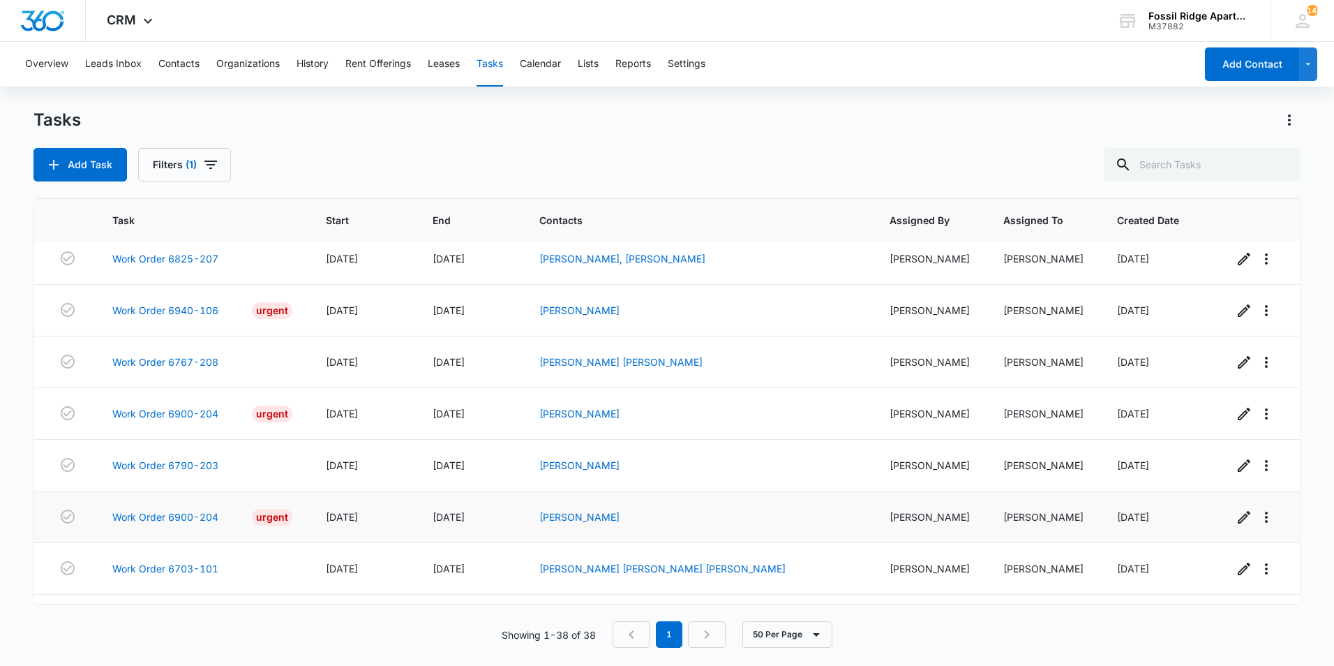
scroll to position [1681, 0]
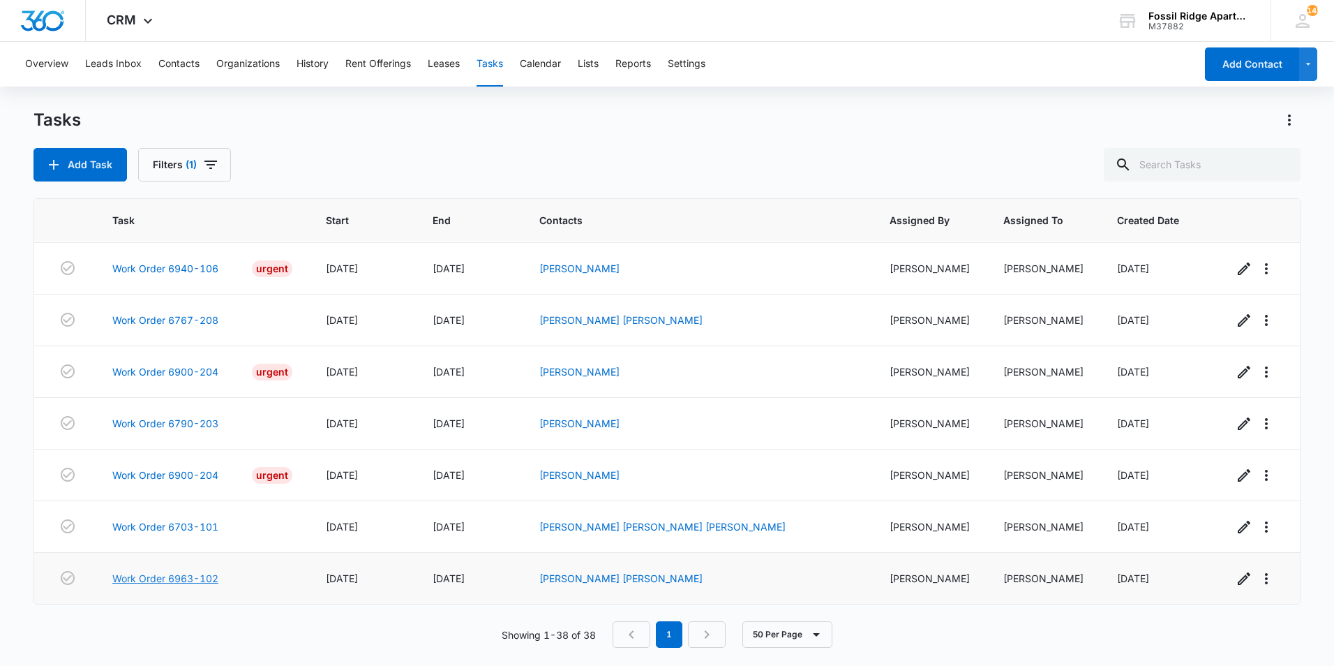
click at [206, 575] on link "Work Order 6963-102" at bounding box center [165, 578] width 106 height 15
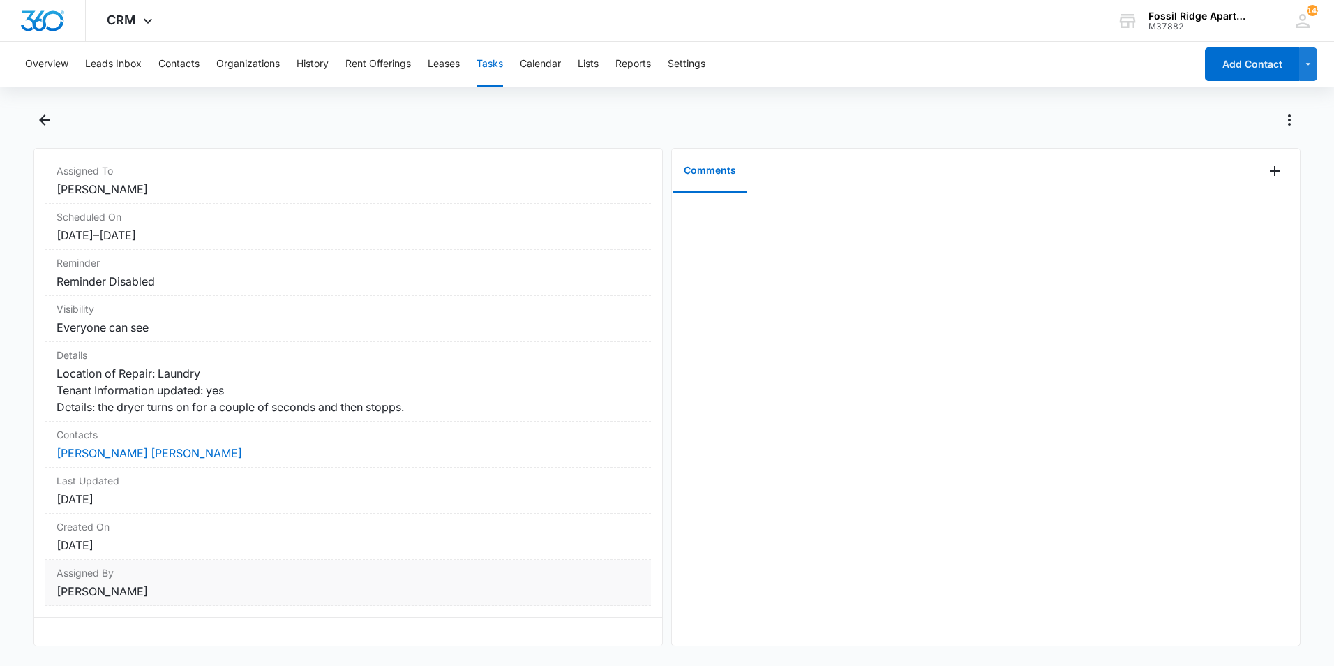
scroll to position [133, 0]
click at [88, 446] on link "[PERSON_NAME] [PERSON_NAME]" at bounding box center [150, 453] width 186 height 14
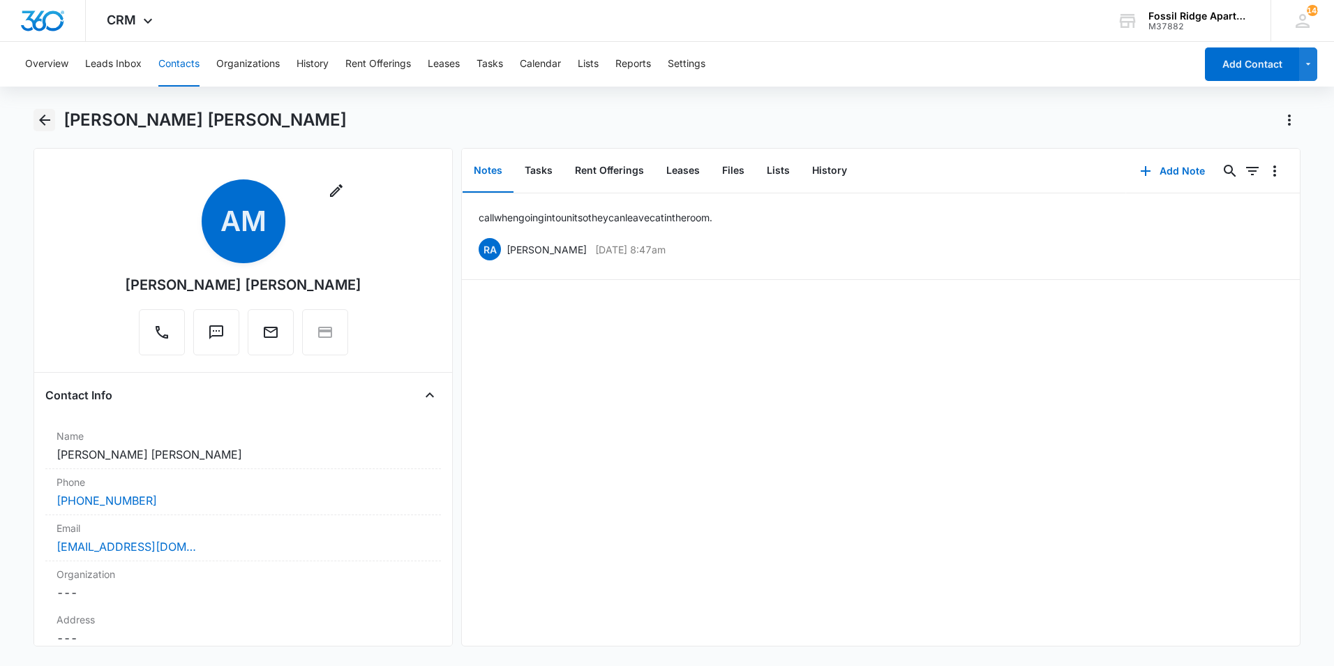
click at [45, 130] on button "Back" at bounding box center [44, 120] width 22 height 22
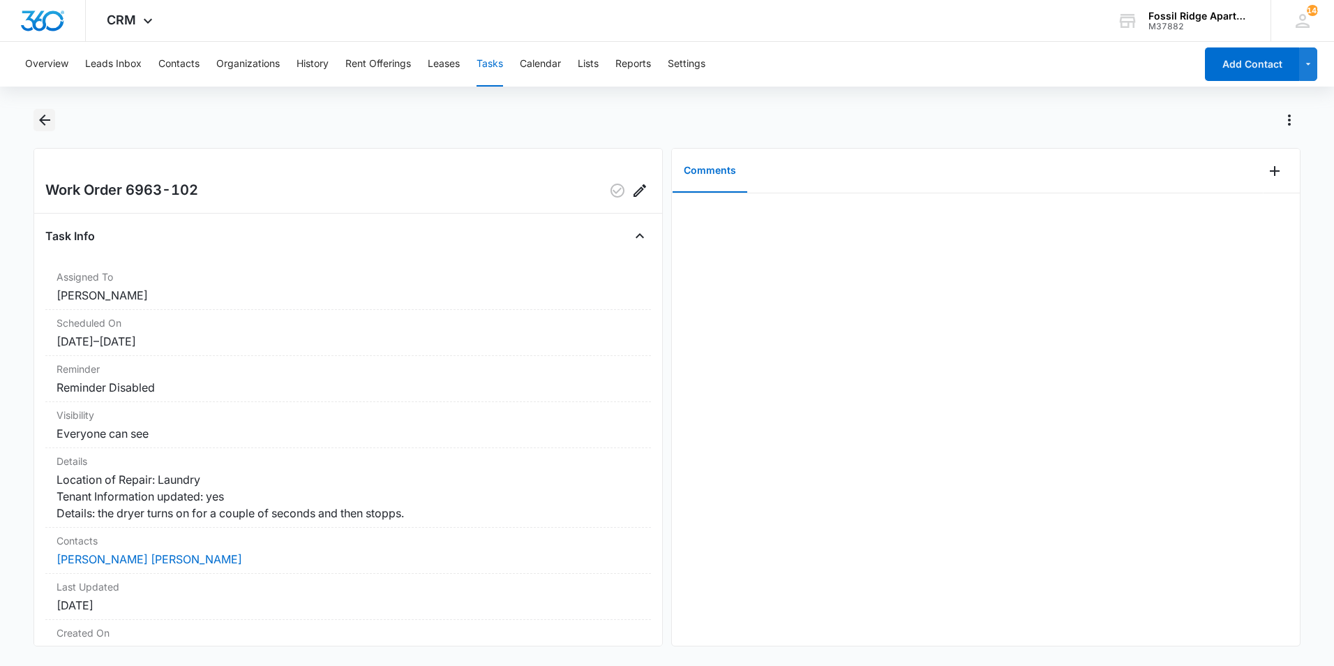
click at [48, 124] on icon "Back" at bounding box center [44, 120] width 17 height 17
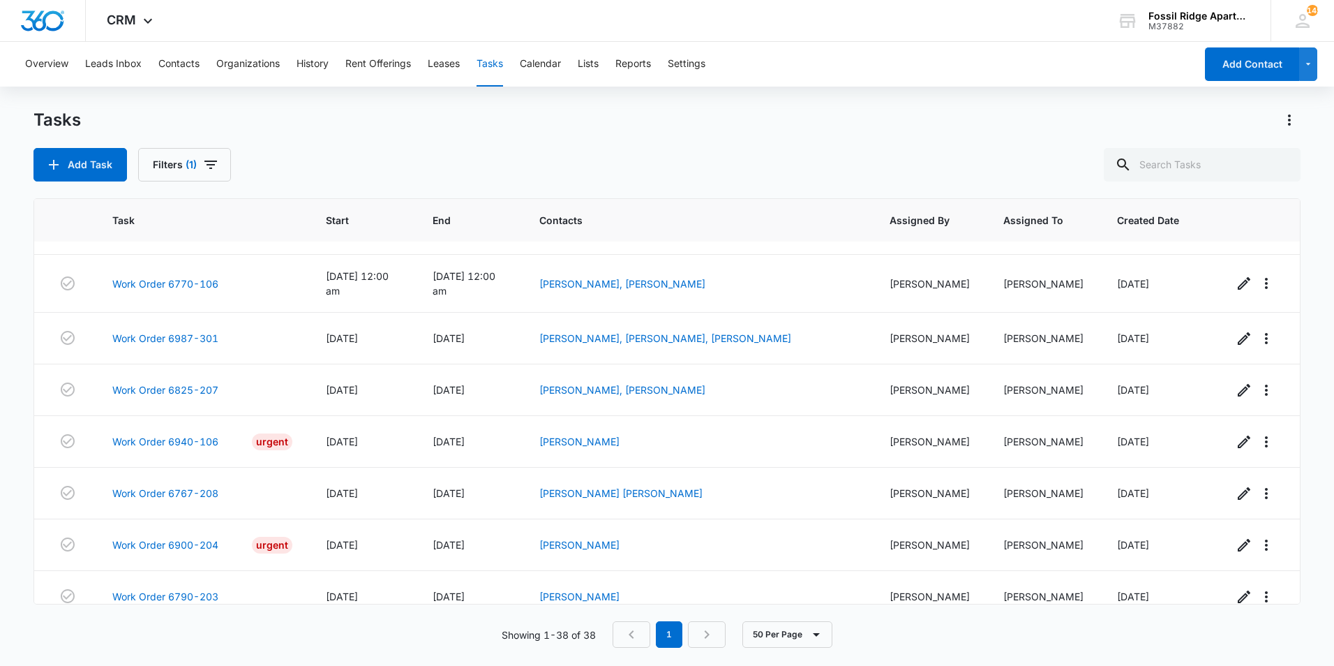
scroll to position [1681, 0]
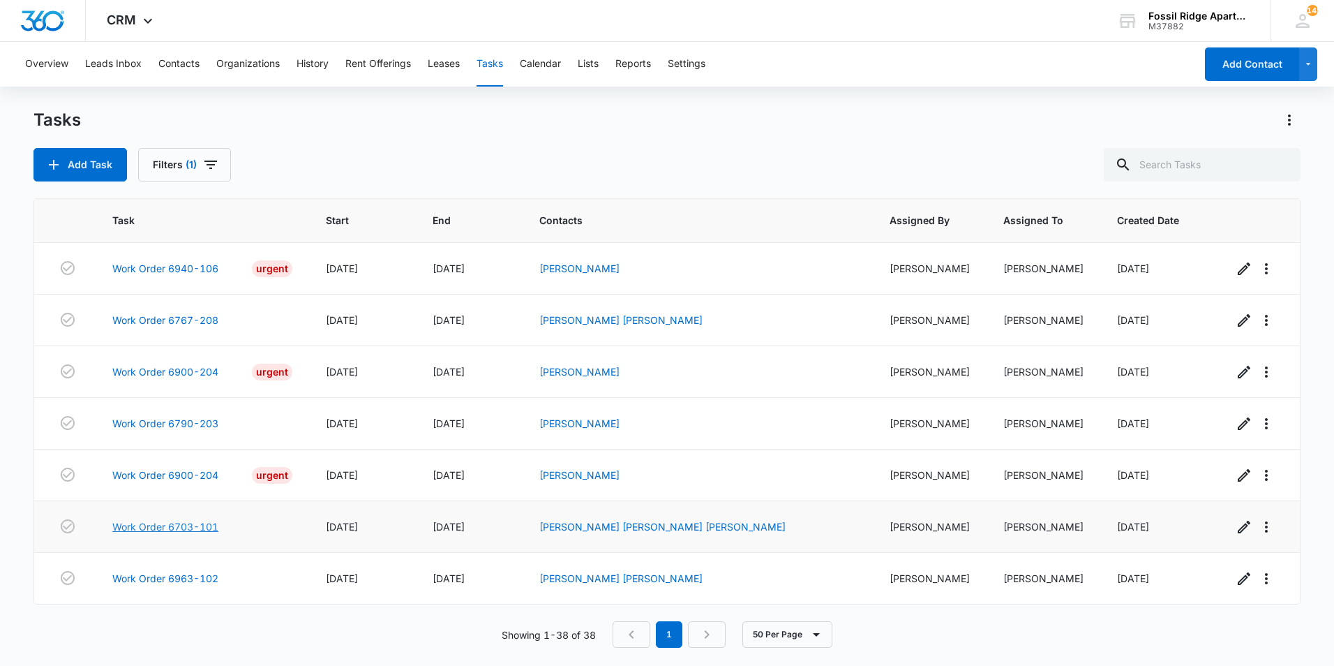
click at [188, 520] on link "Work Order 6703-101" at bounding box center [165, 526] width 106 height 15
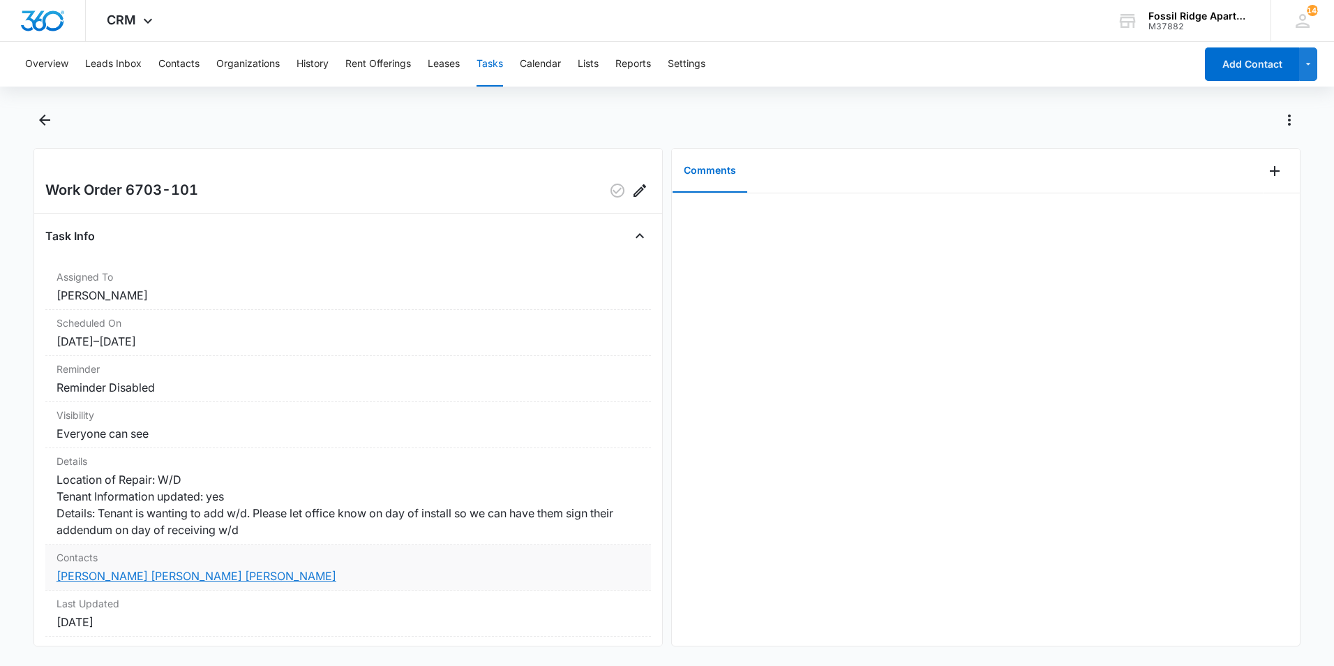
click at [91, 583] on link "[PERSON_NAME] [PERSON_NAME] [PERSON_NAME]" at bounding box center [197, 576] width 280 height 14
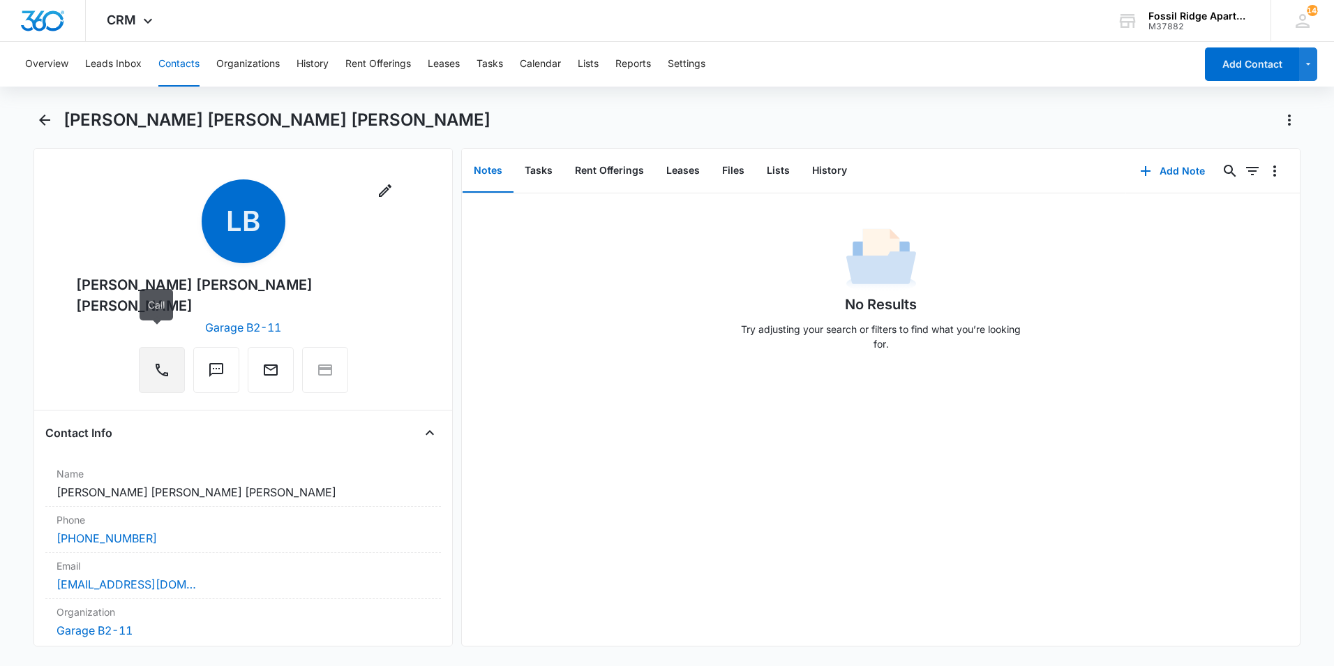
click at [160, 363] on icon "Call" at bounding box center [162, 369] width 13 height 13
click at [53, 126] on button "Back" at bounding box center [44, 120] width 22 height 22
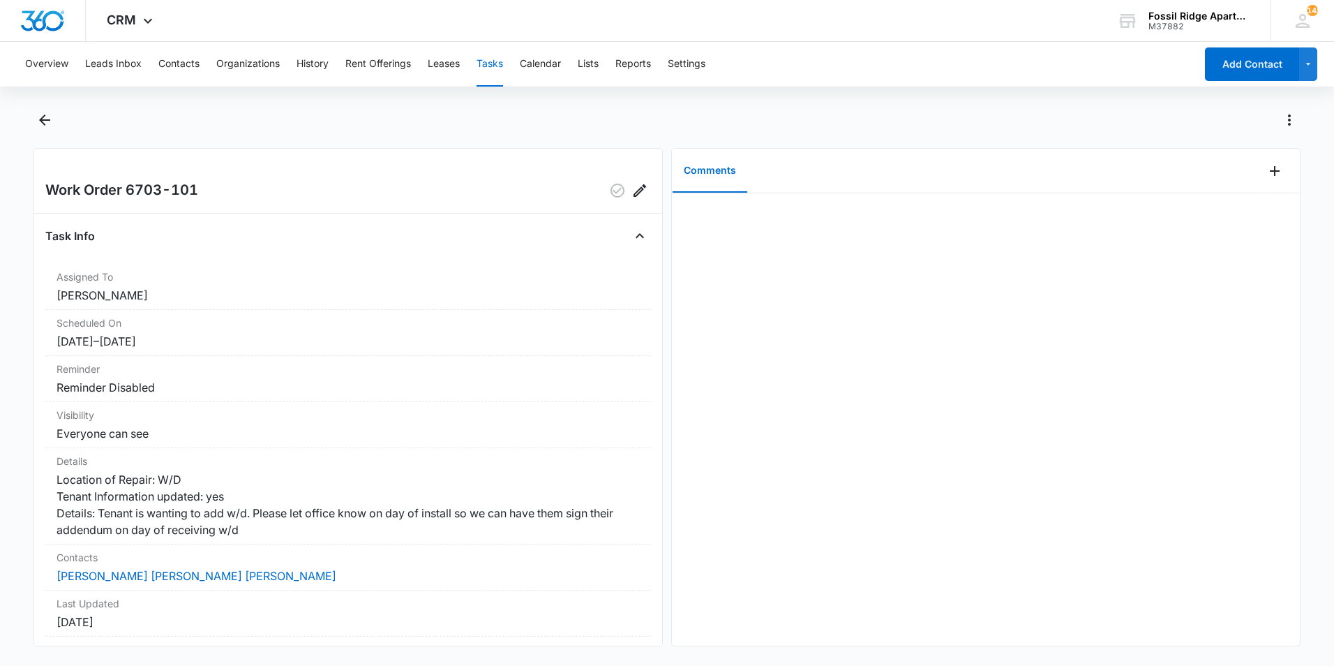
click at [26, 112] on div "Overview Leads Inbox Contacts Organizations History Rent Offerings Leases Tasks…" at bounding box center [667, 352] width 1334 height 621
click at [38, 121] on main "Work Order 6703-101 Task Info Assigned To Colton Loe Scheduled On 8/11/25 – 8/1…" at bounding box center [667, 386] width 1334 height 554
click at [40, 119] on icon "Back" at bounding box center [44, 119] width 11 height 11
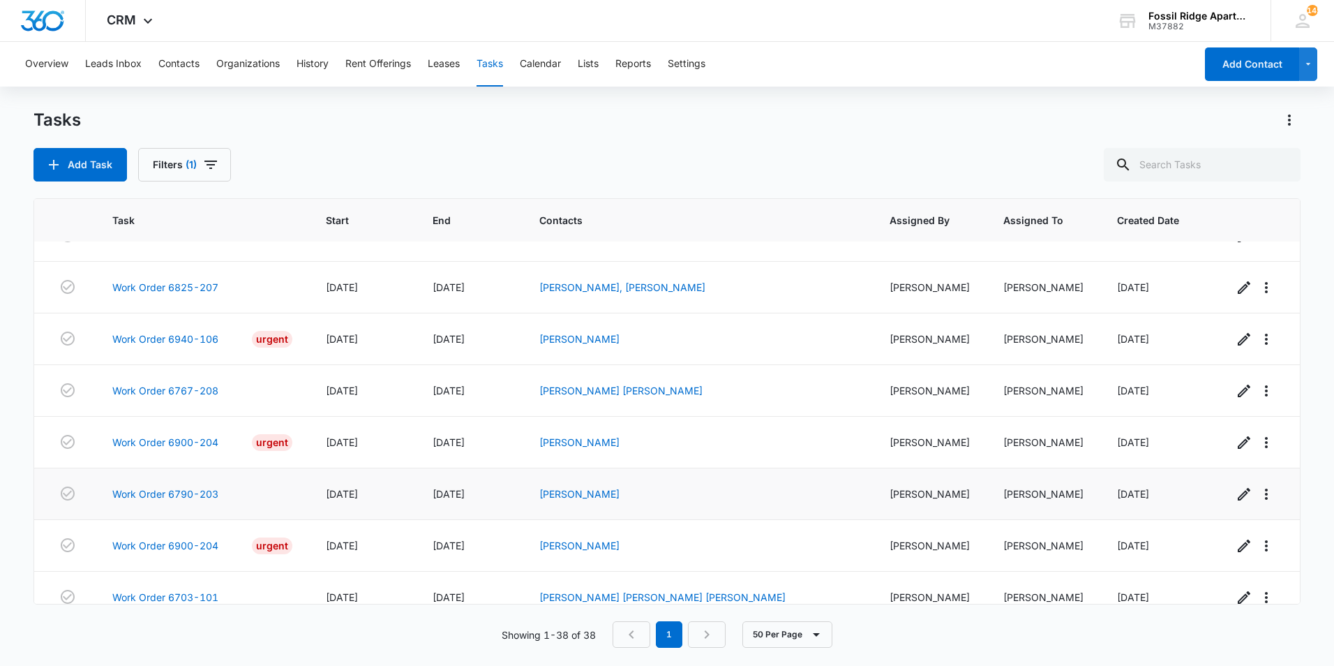
scroll to position [1681, 0]
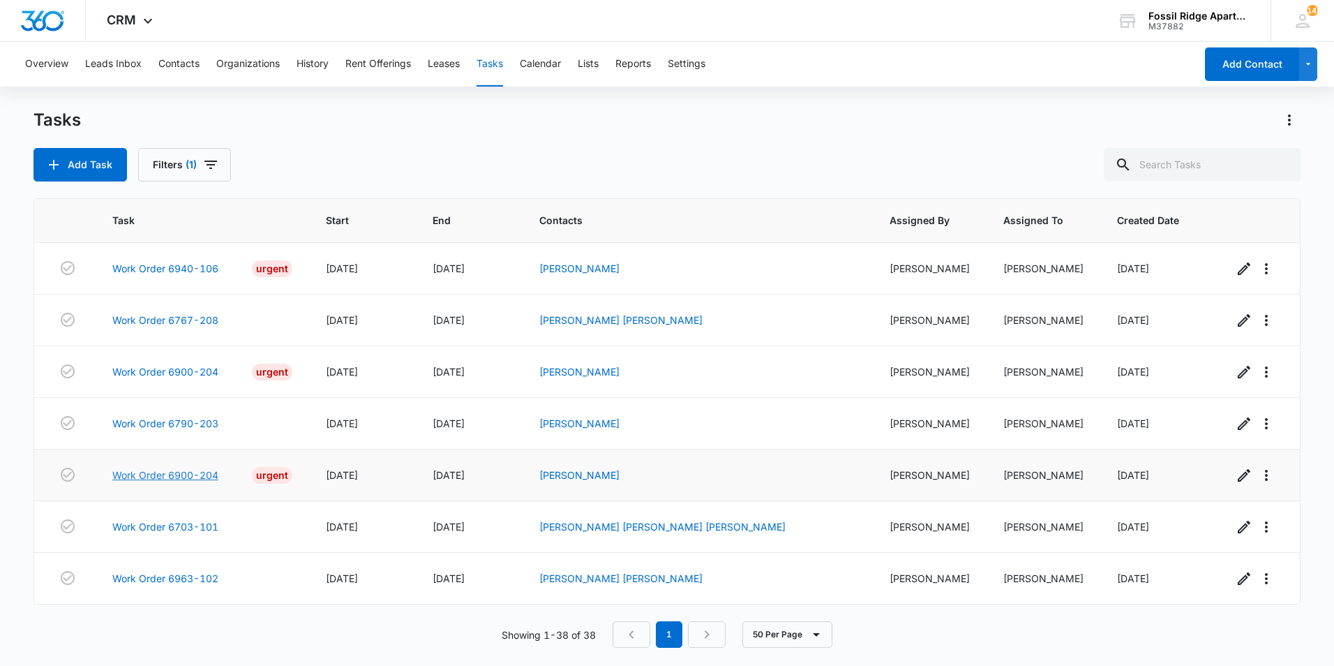
click at [199, 467] on link "Work Order 6900-204" at bounding box center [165, 474] width 106 height 15
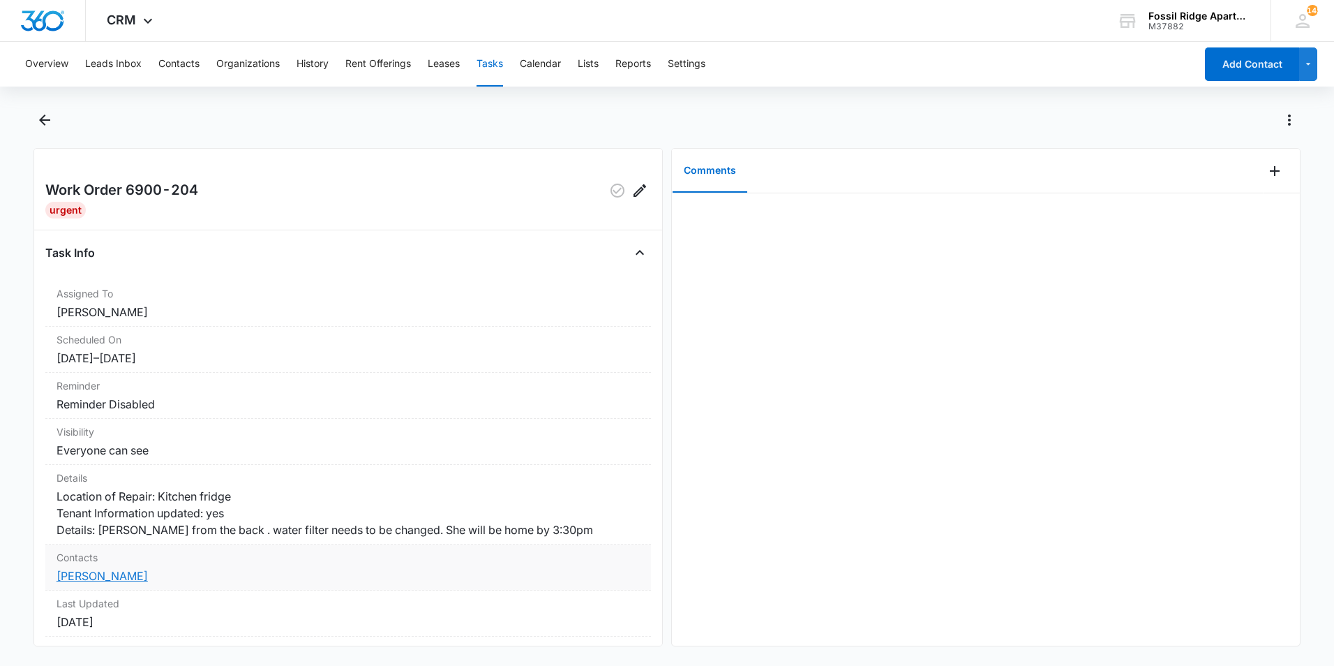
click at [118, 583] on link "[PERSON_NAME]" at bounding box center [102, 576] width 91 height 14
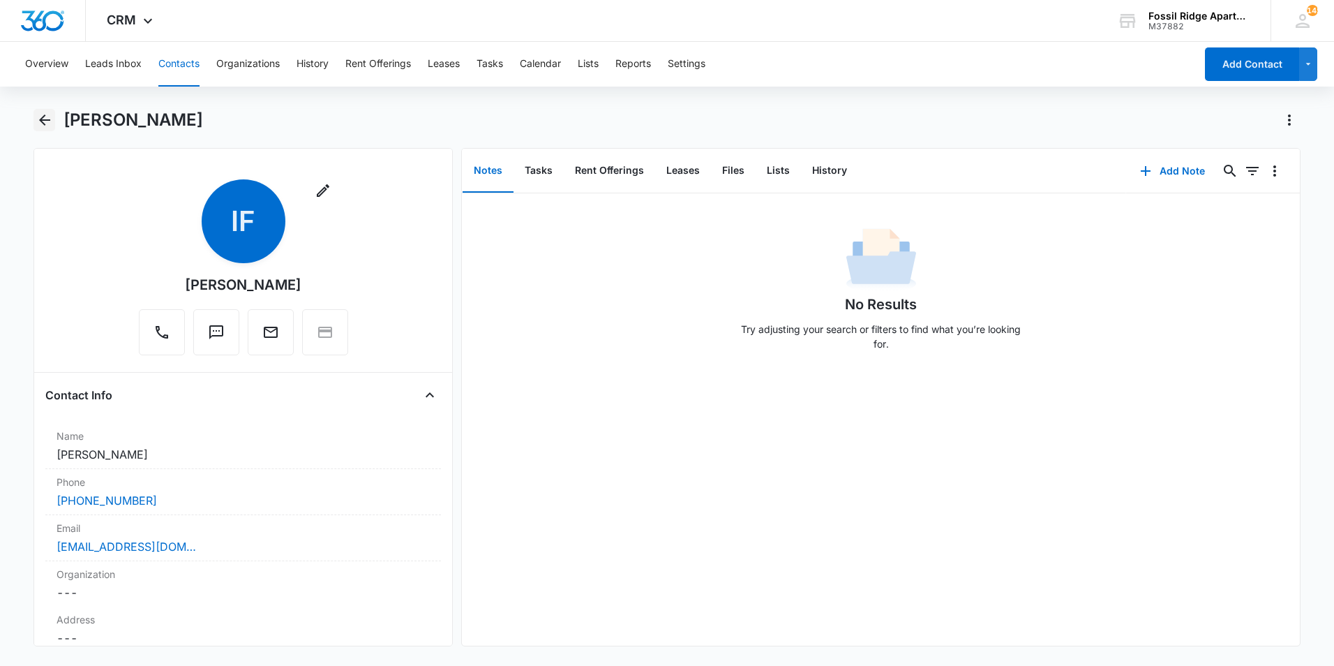
click at [43, 114] on icon "Back" at bounding box center [44, 120] width 17 height 17
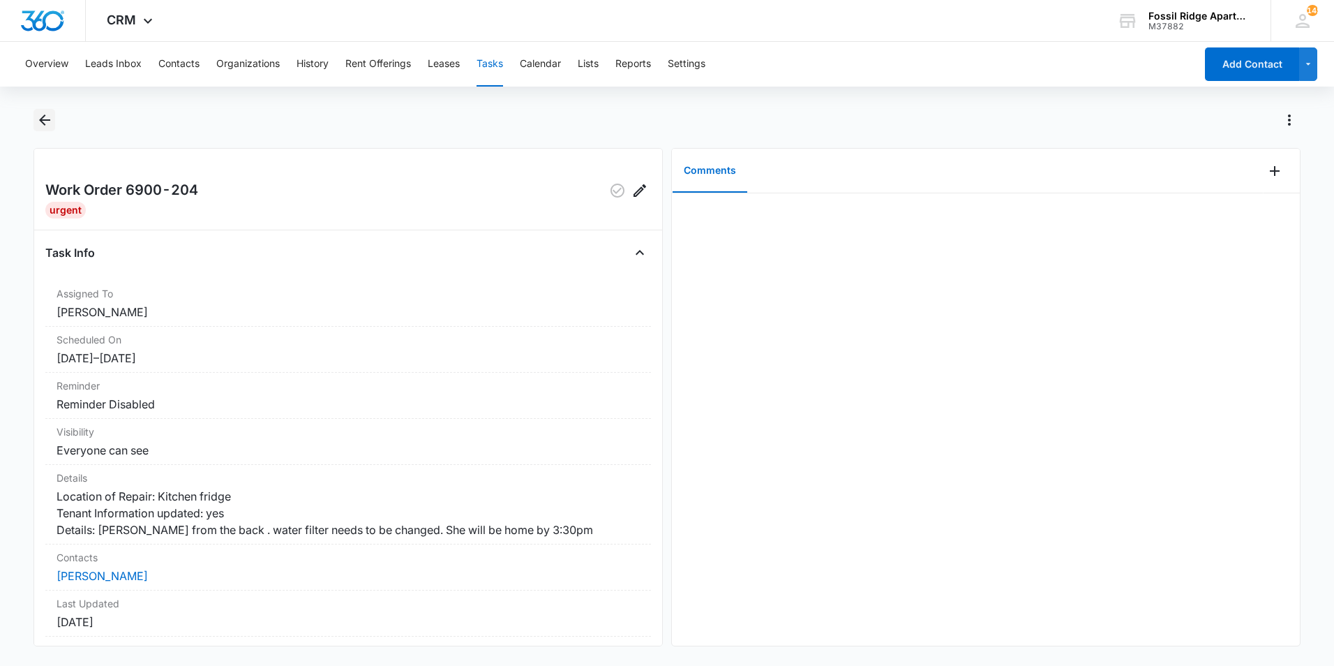
click at [50, 119] on icon "Back" at bounding box center [44, 120] width 17 height 17
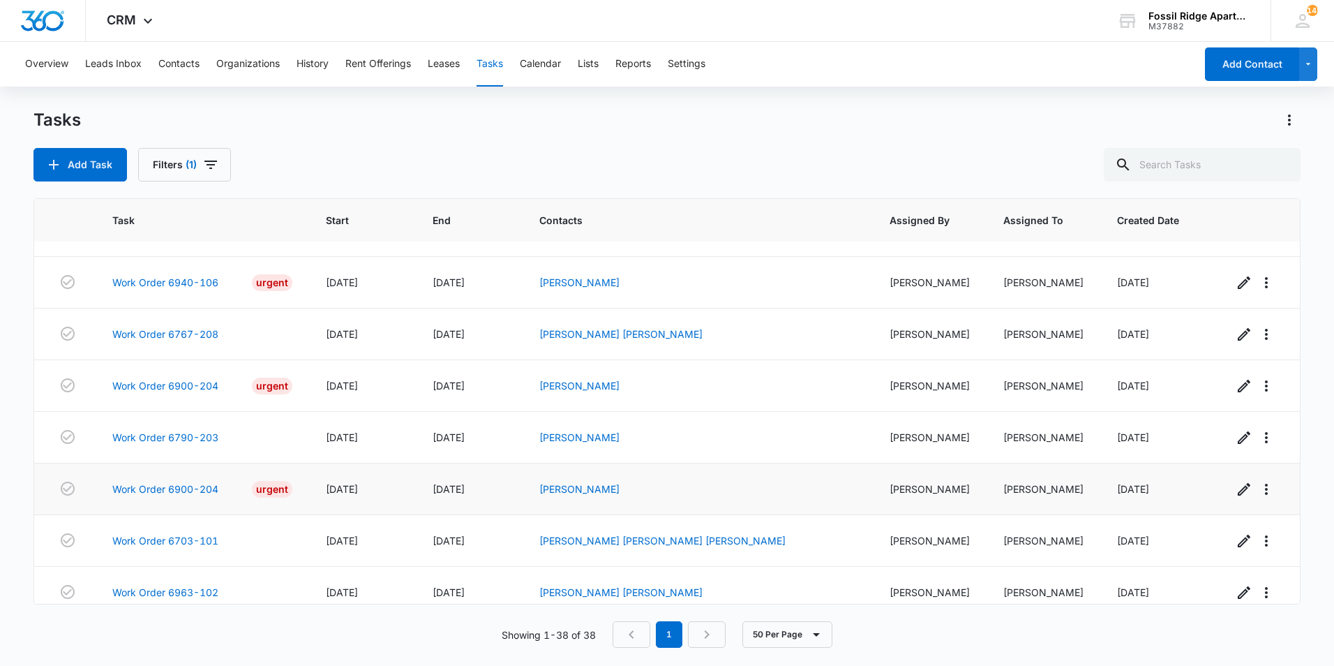
scroll to position [1681, 0]
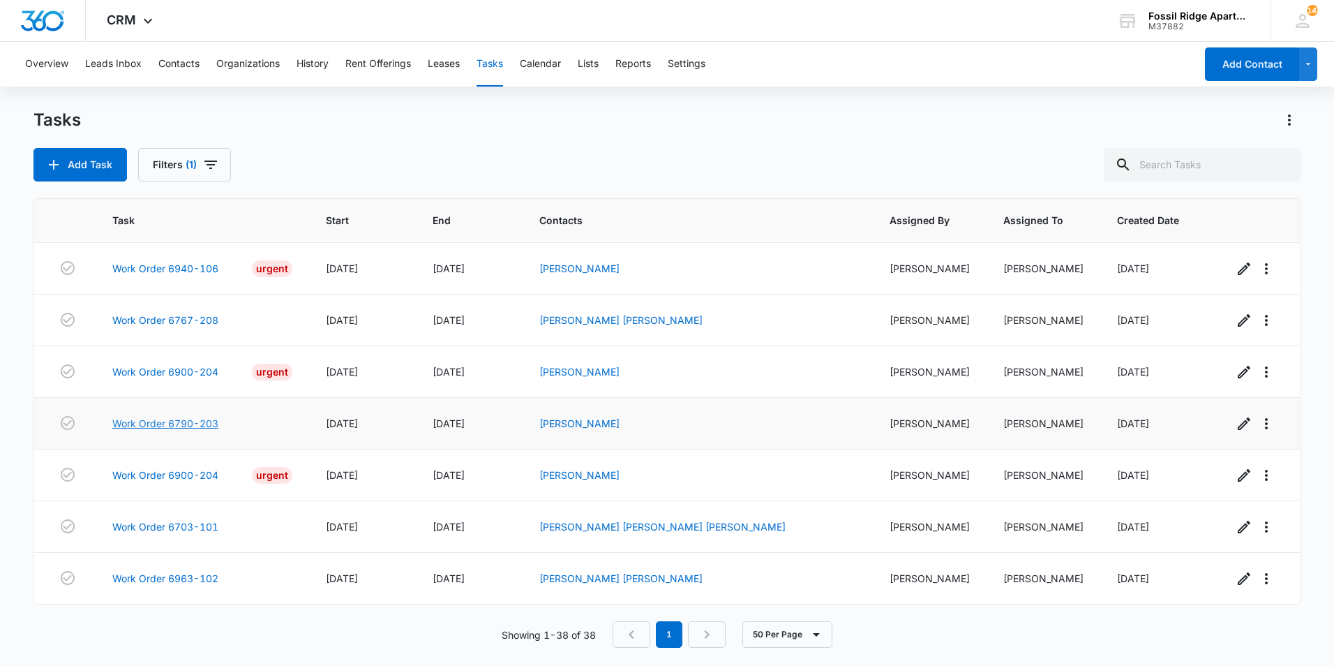
click at [218, 416] on link "Work Order 6790-203" at bounding box center [165, 423] width 106 height 15
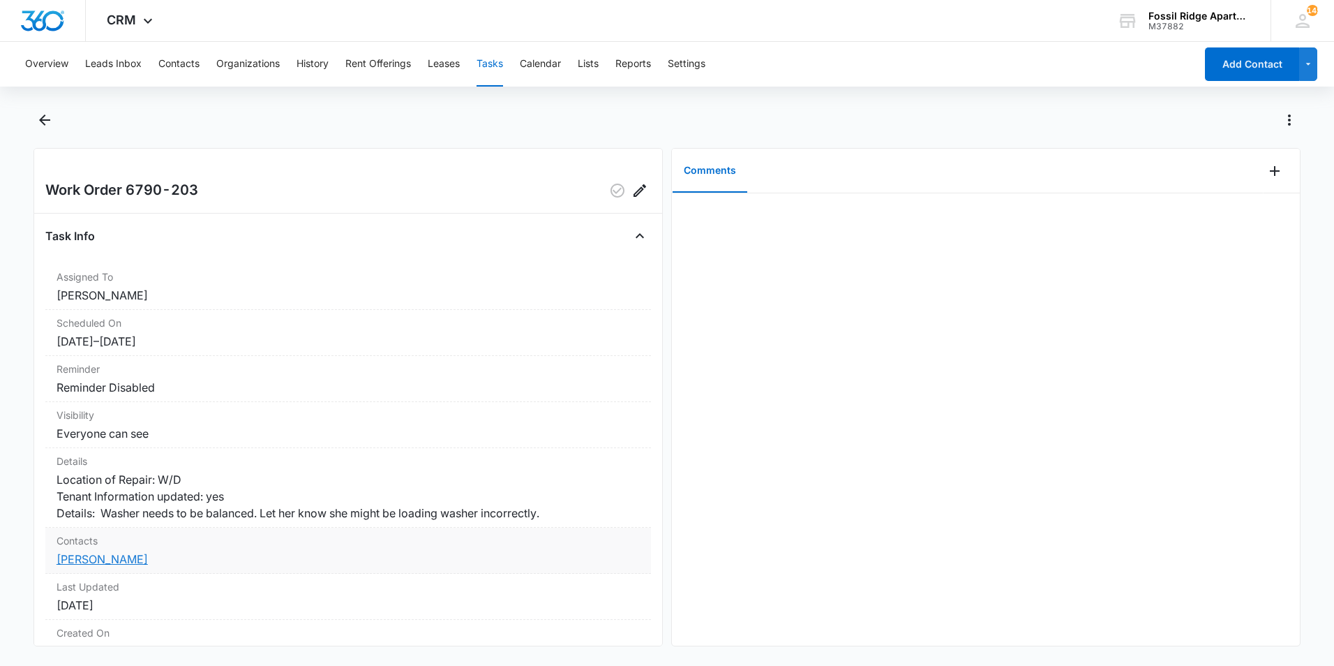
click at [110, 566] on link "[PERSON_NAME]" at bounding box center [102, 559] width 91 height 14
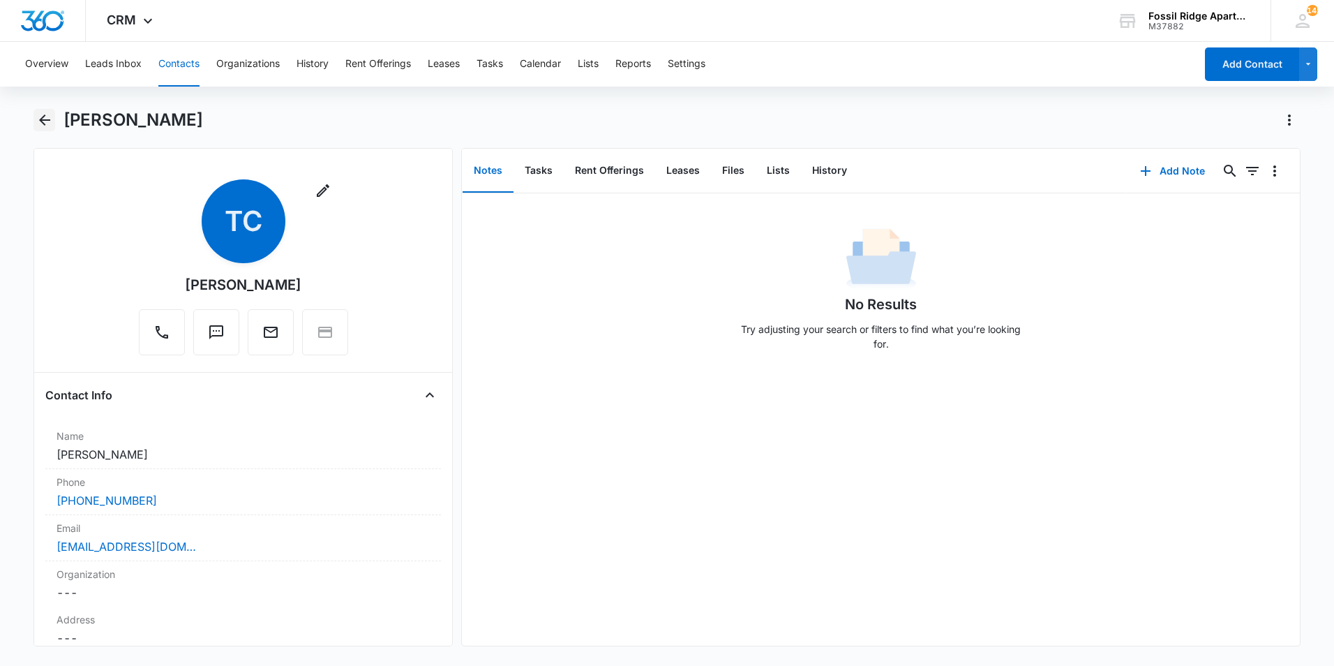
click at [42, 107] on div "Overview Leads Inbox Contacts Organizations History Rent Offerings Leases Tasks…" at bounding box center [667, 352] width 1334 height 621
click at [43, 119] on icon "Back" at bounding box center [44, 120] width 17 height 17
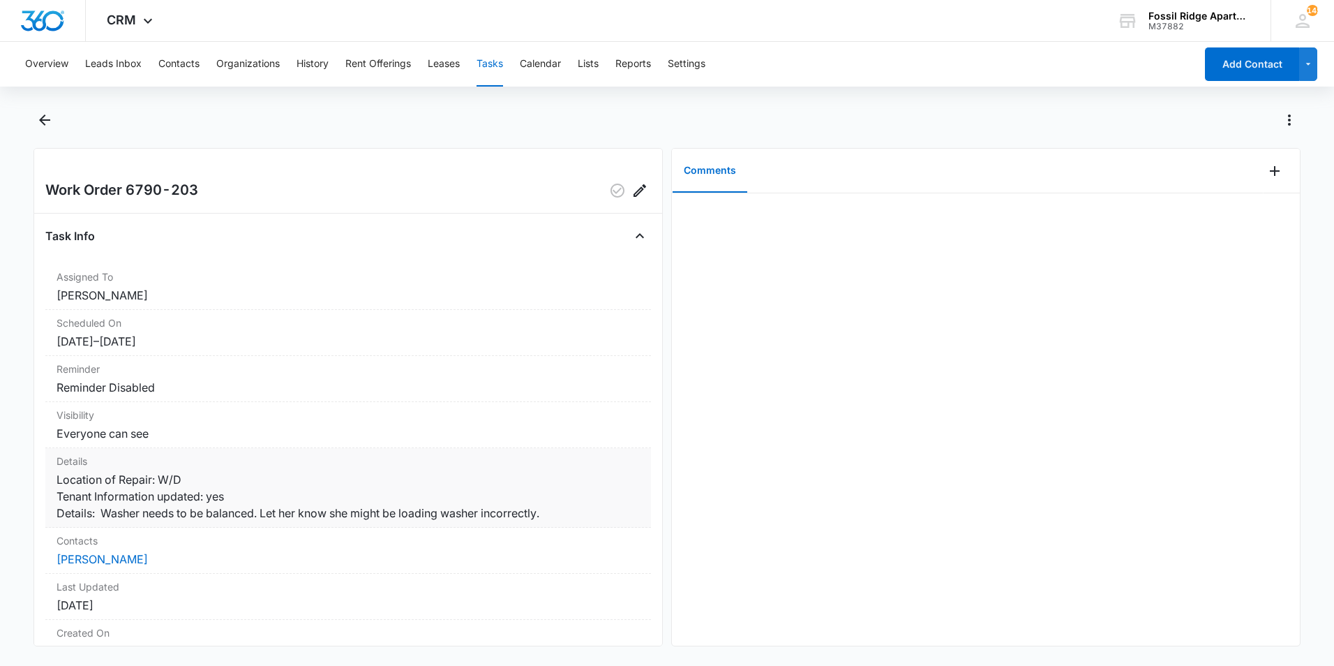
scroll to position [70, 0]
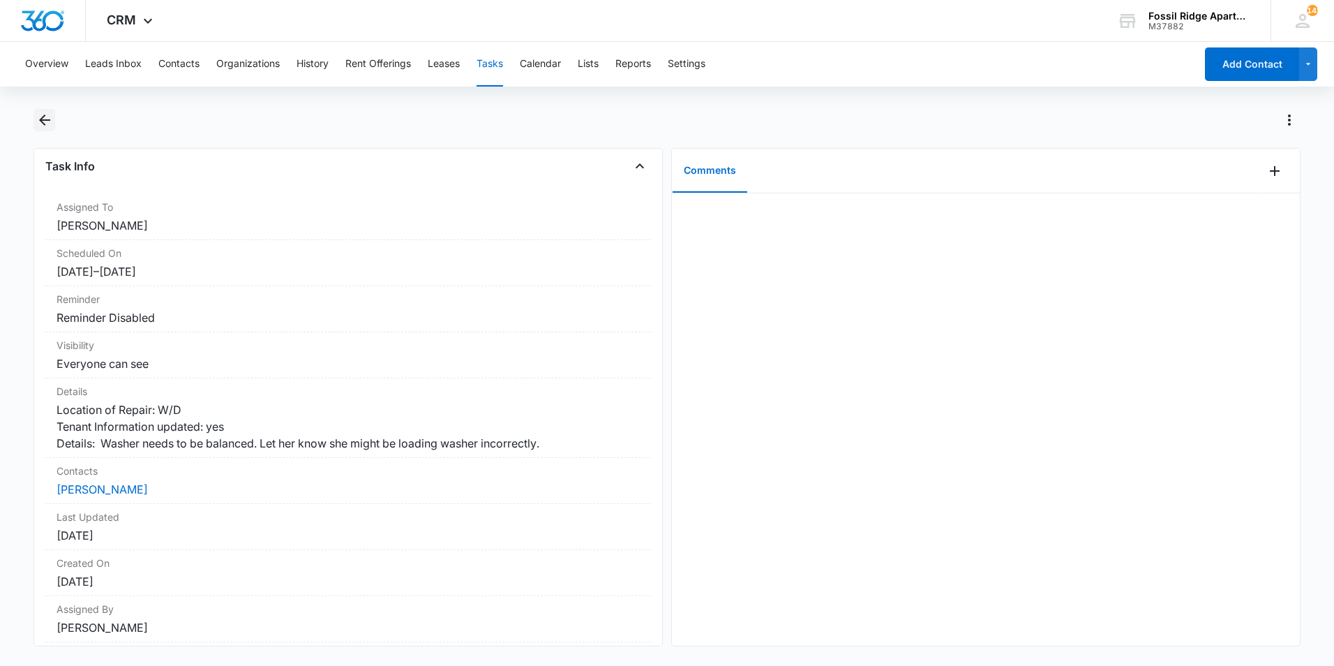
click at [38, 121] on icon "Back" at bounding box center [44, 120] width 17 height 17
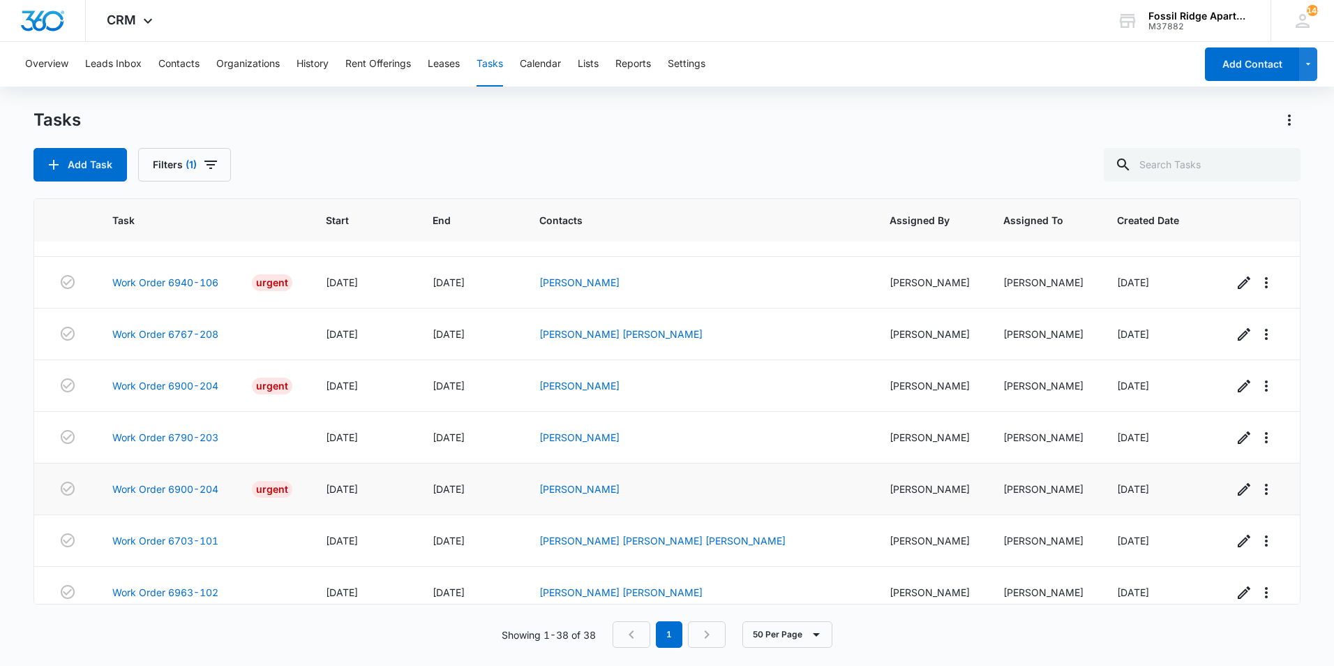
scroll to position [1681, 0]
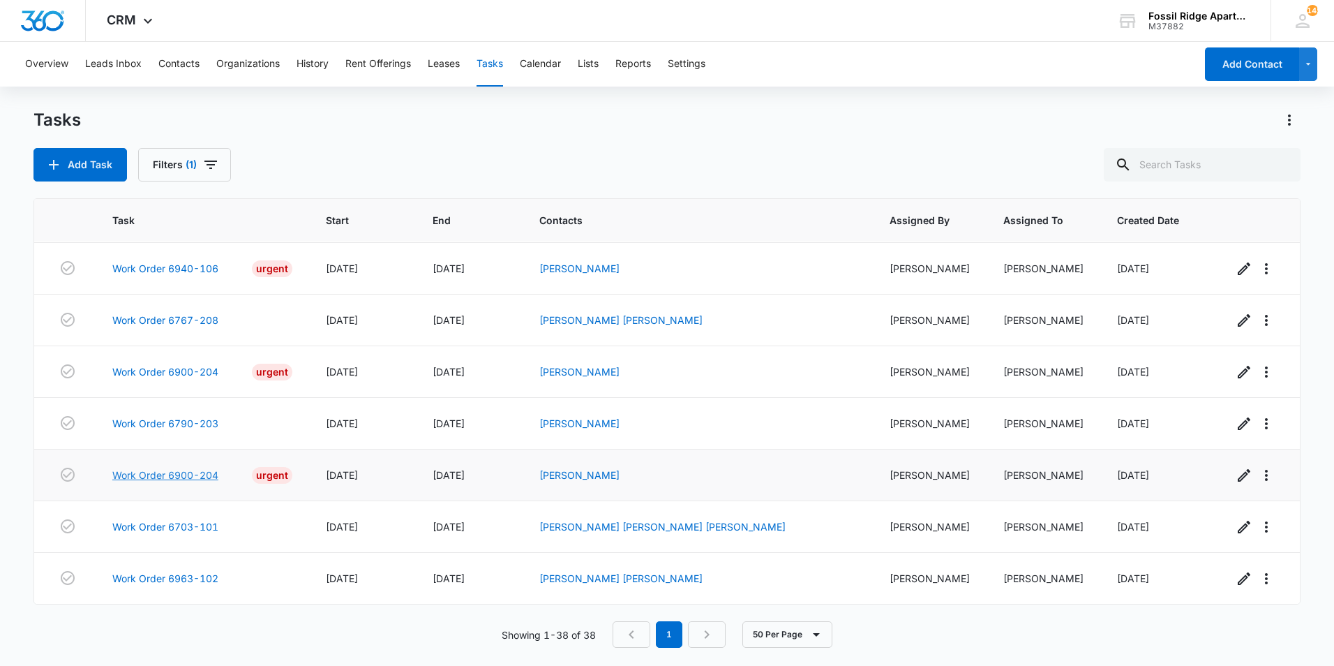
click at [207, 467] on link "Work Order 6900-204" at bounding box center [165, 474] width 106 height 15
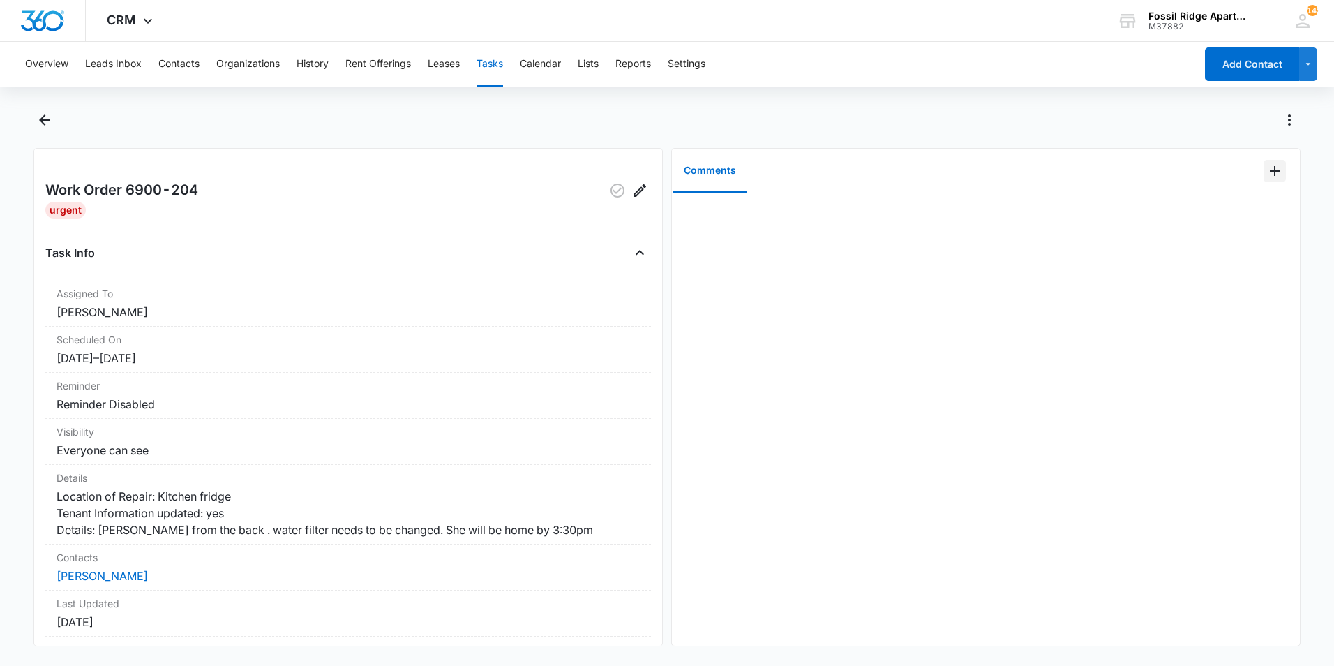
click at [1266, 172] on icon "Add Comment" at bounding box center [1274, 171] width 17 height 17
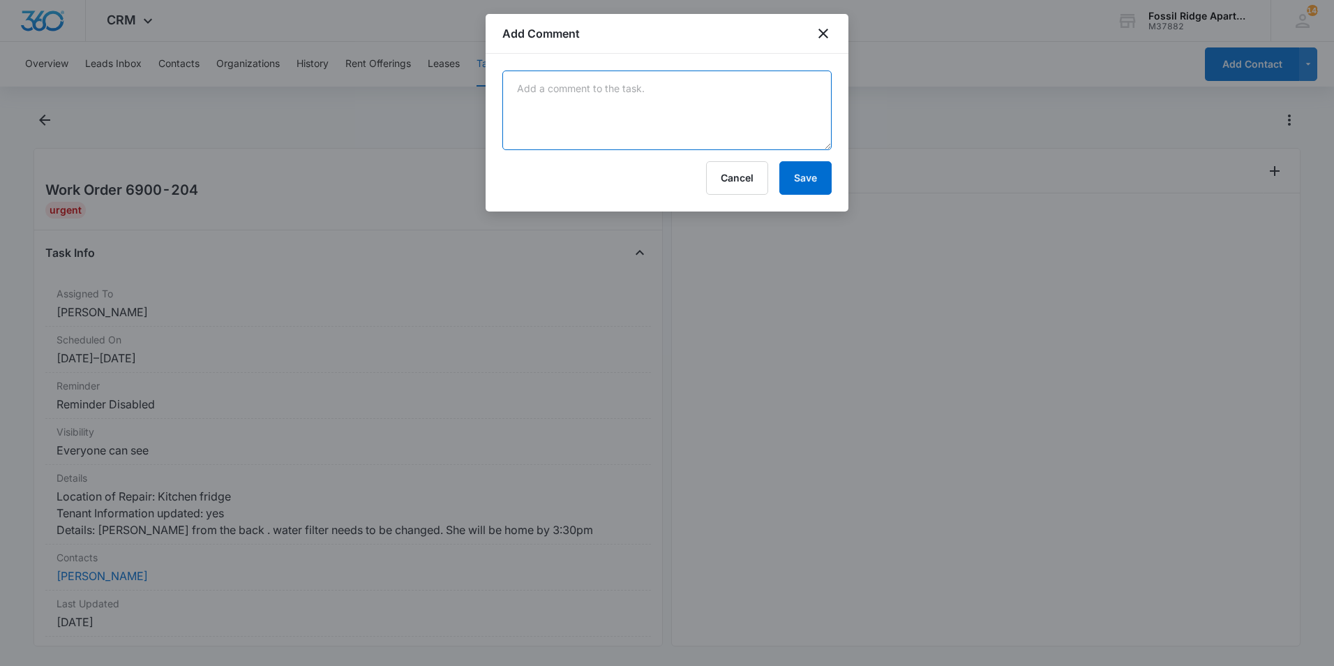
click at [728, 130] on textarea at bounding box center [666, 110] width 329 height 80
click at [540, 84] on textarea "our Tech came in and fixed the leaking on the fridge. -[PERSON_NAME]" at bounding box center [666, 110] width 329 height 80
click at [624, 112] on textarea "Our tech came in and fixed the leaking on the fridge. -[PERSON_NAME]" at bounding box center [666, 110] width 329 height 80
click at [797, 85] on textarea "Our tech came in and fixed the leaking on the fridge. -[PERSON_NAME]" at bounding box center [666, 110] width 329 height 80
type textarea "Our tech came in and fixed the leaking on the fridge. -[PERSON_NAME]"
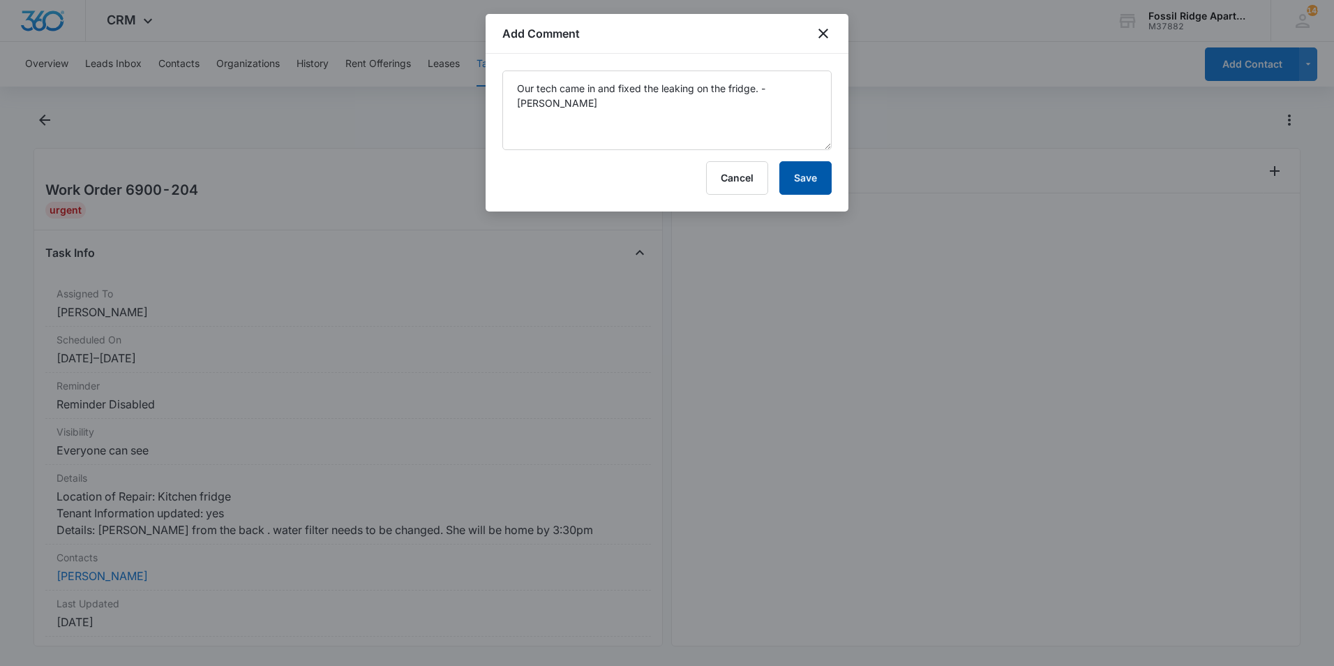
click at [815, 172] on button "Save" at bounding box center [805, 177] width 52 height 33
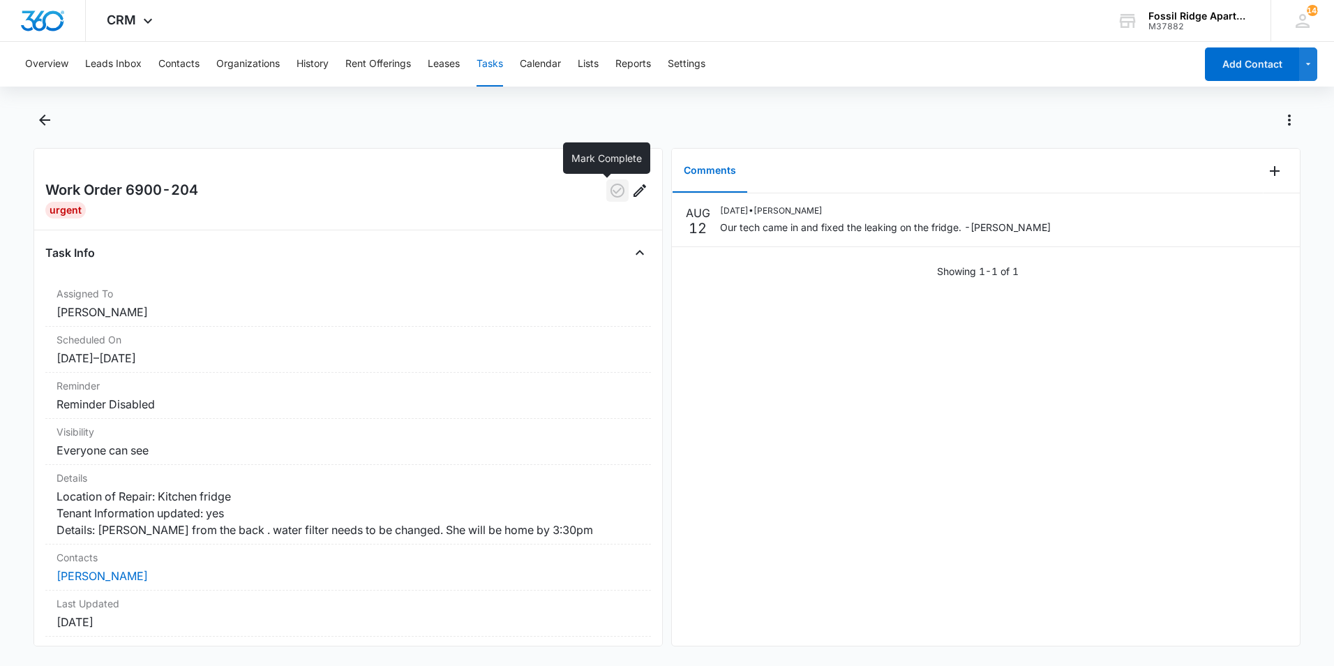
click at [610, 193] on icon "button" at bounding box center [617, 190] width 14 height 14
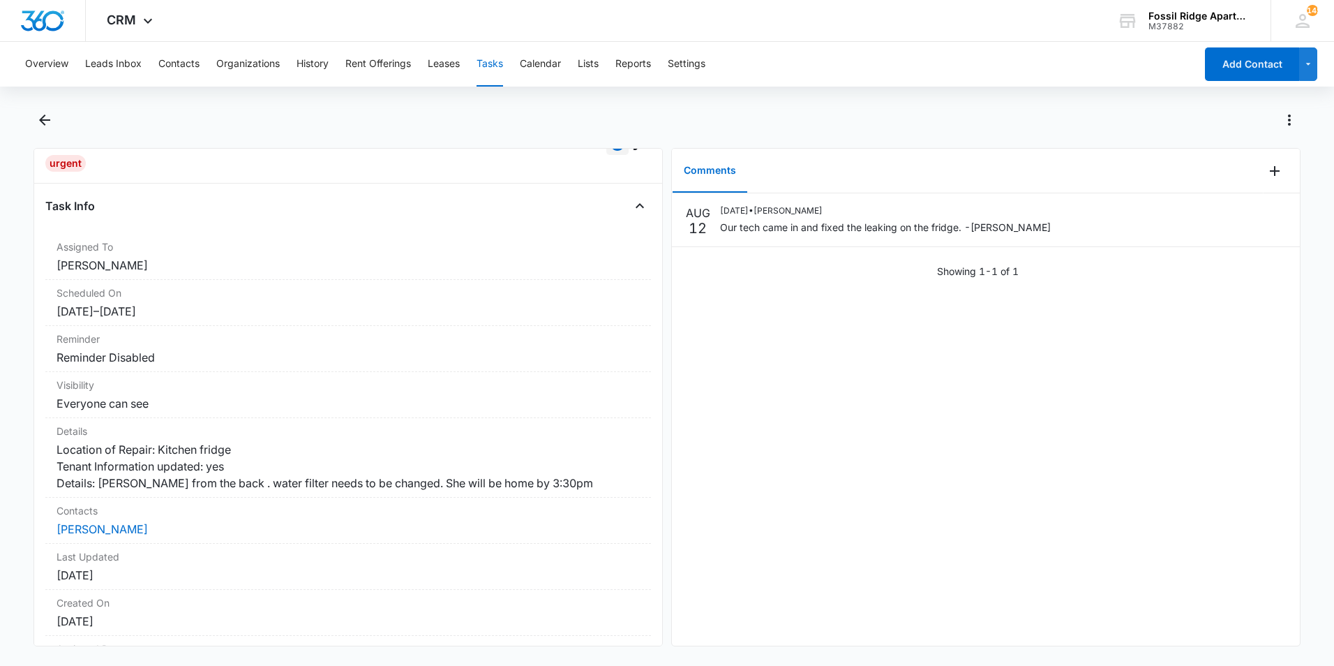
scroll to position [70, 0]
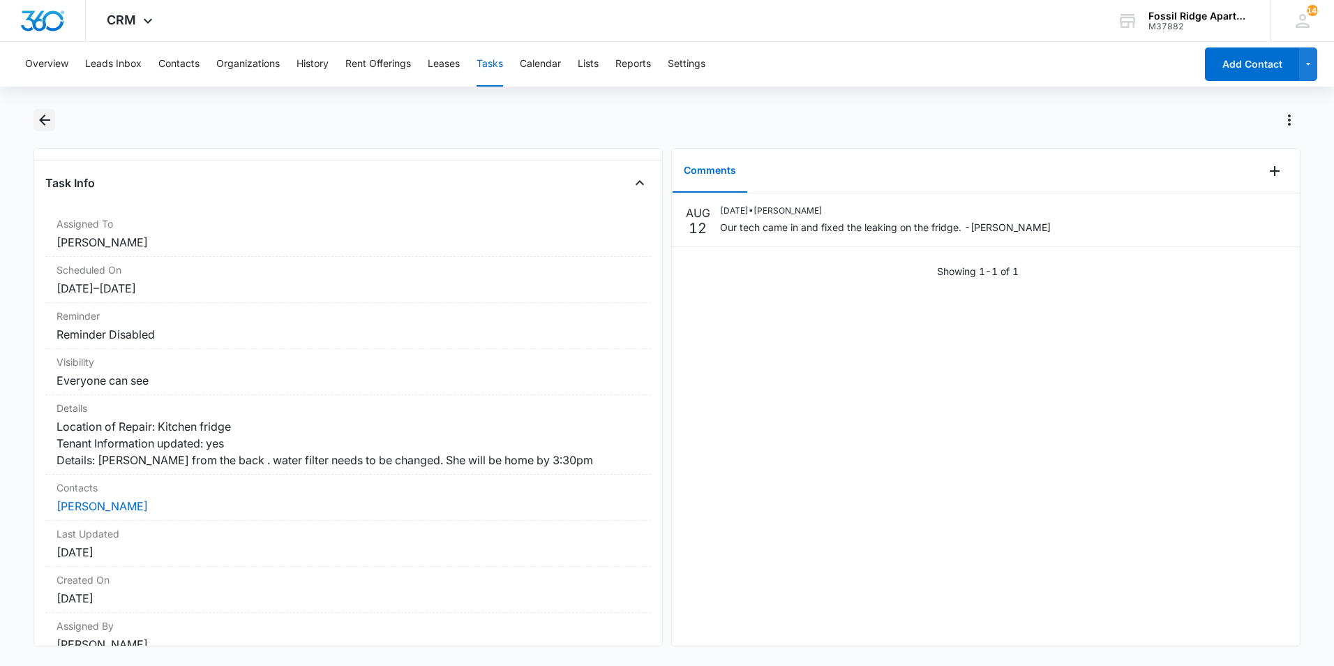
click at [46, 121] on icon "Back" at bounding box center [44, 119] width 11 height 11
